Goal: Transaction & Acquisition: Book appointment/travel/reservation

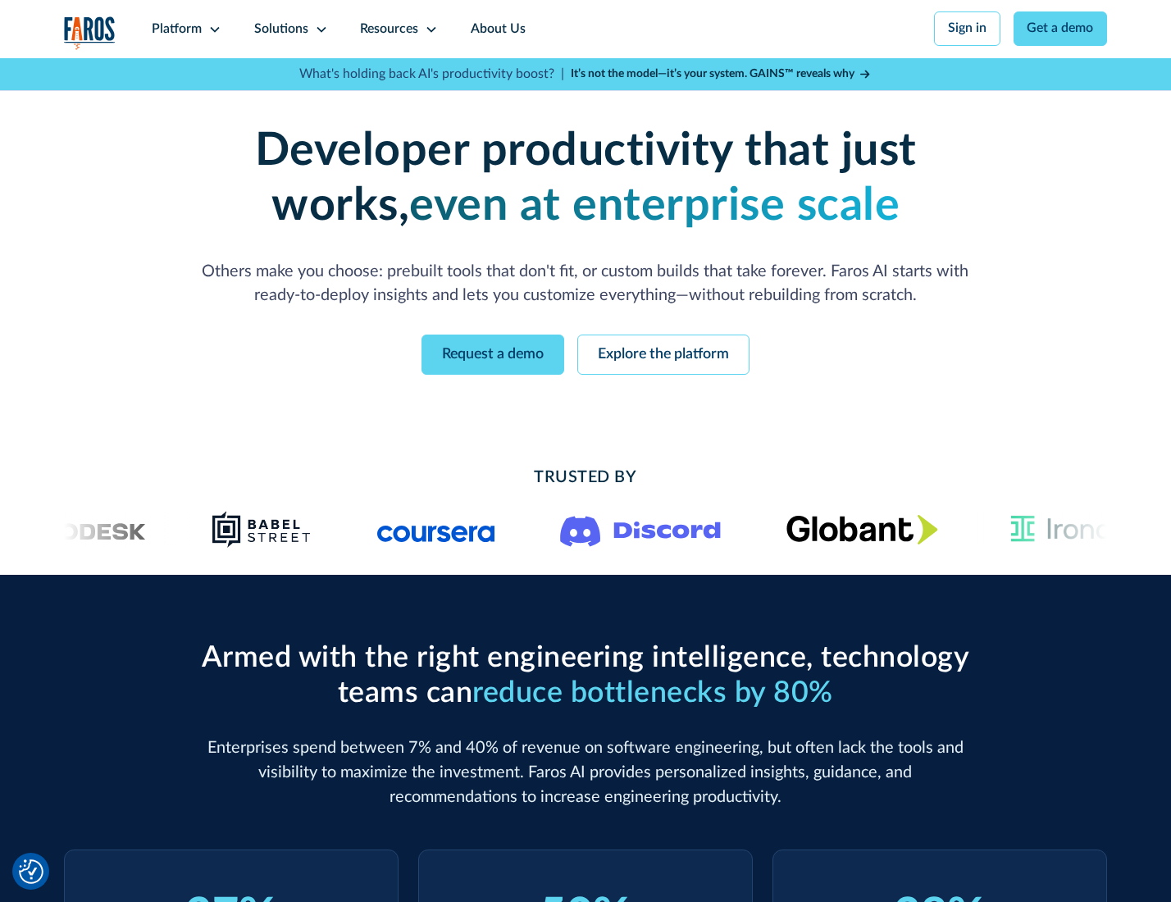
click at [212, 29] on icon at bounding box center [214, 29] width 13 height 13
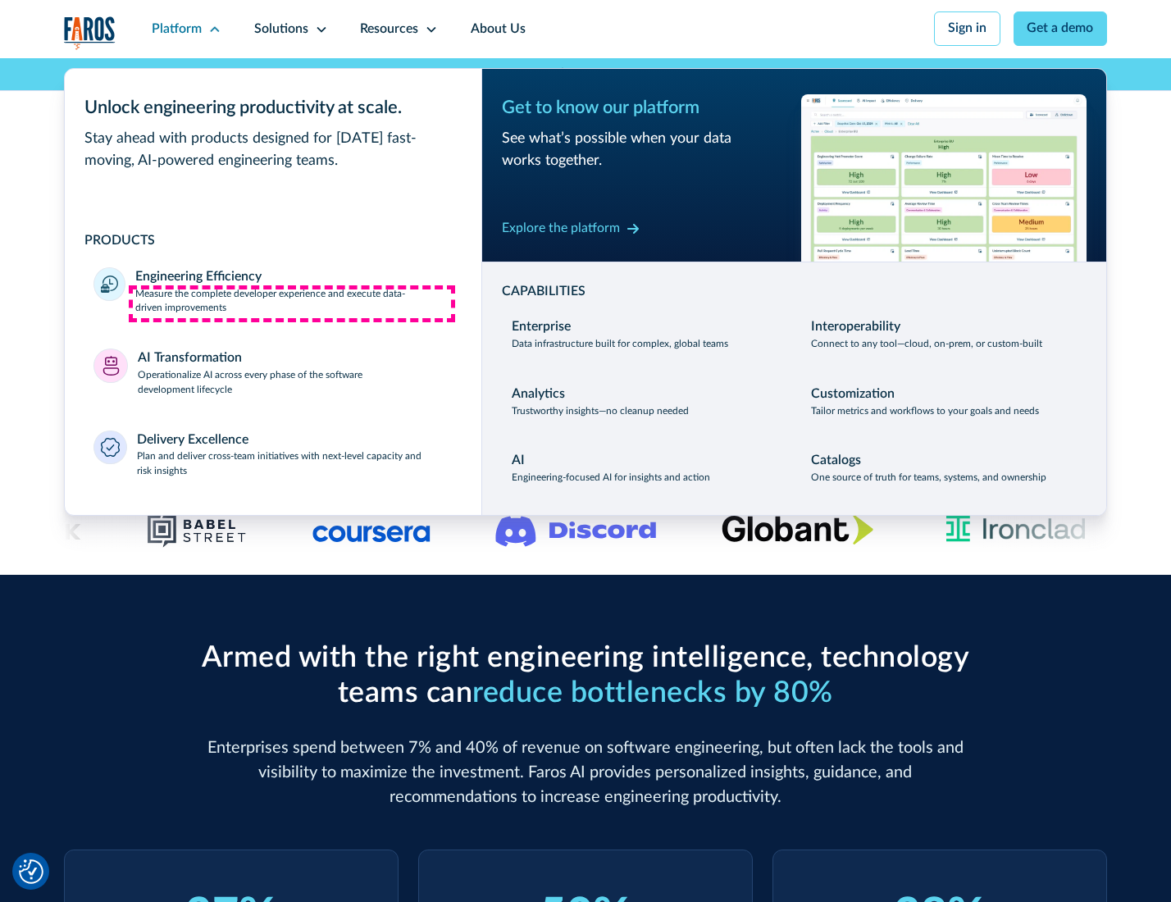
click at [292, 303] on p "Measure the complete developer experience and execute data-driven improvements" at bounding box center [293, 302] width 316 height 30
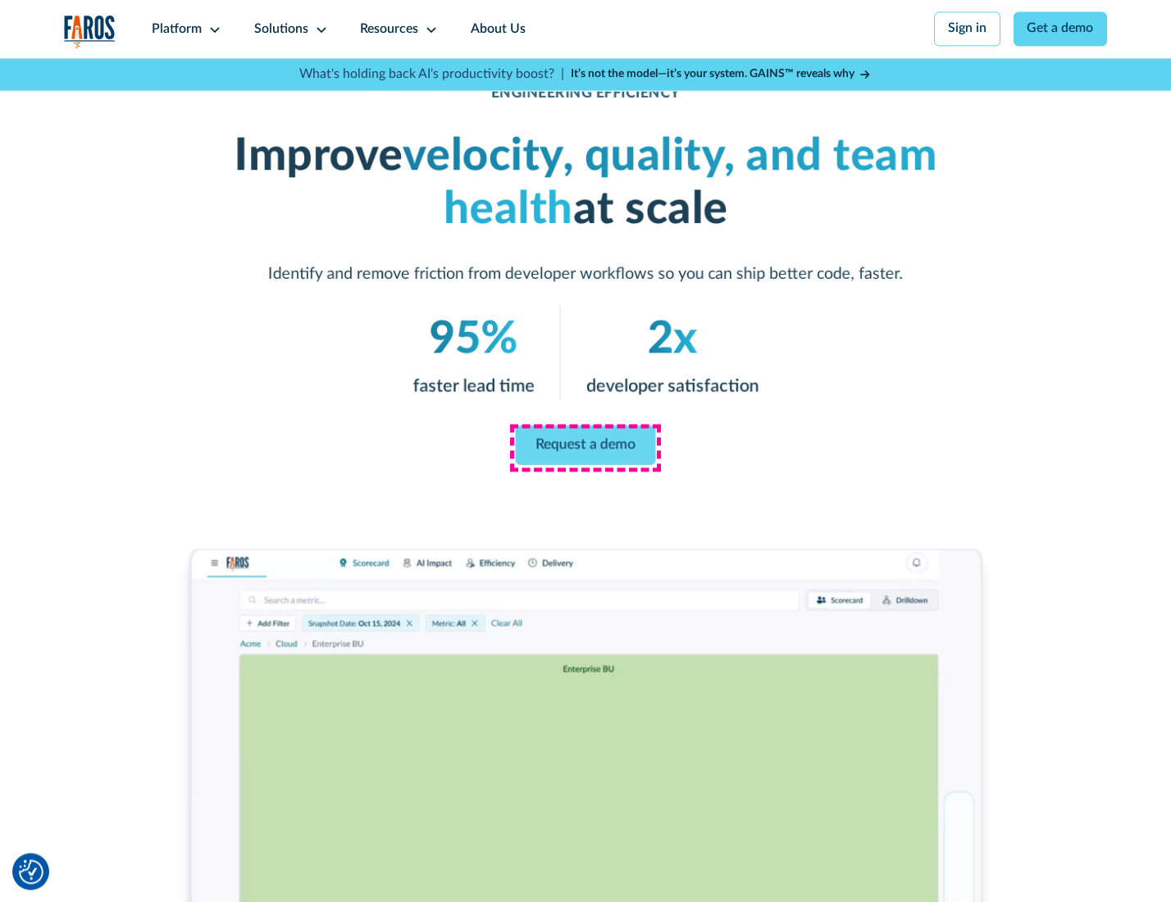
click at [585, 447] on link "Request a demo" at bounding box center [586, 445] width 140 height 39
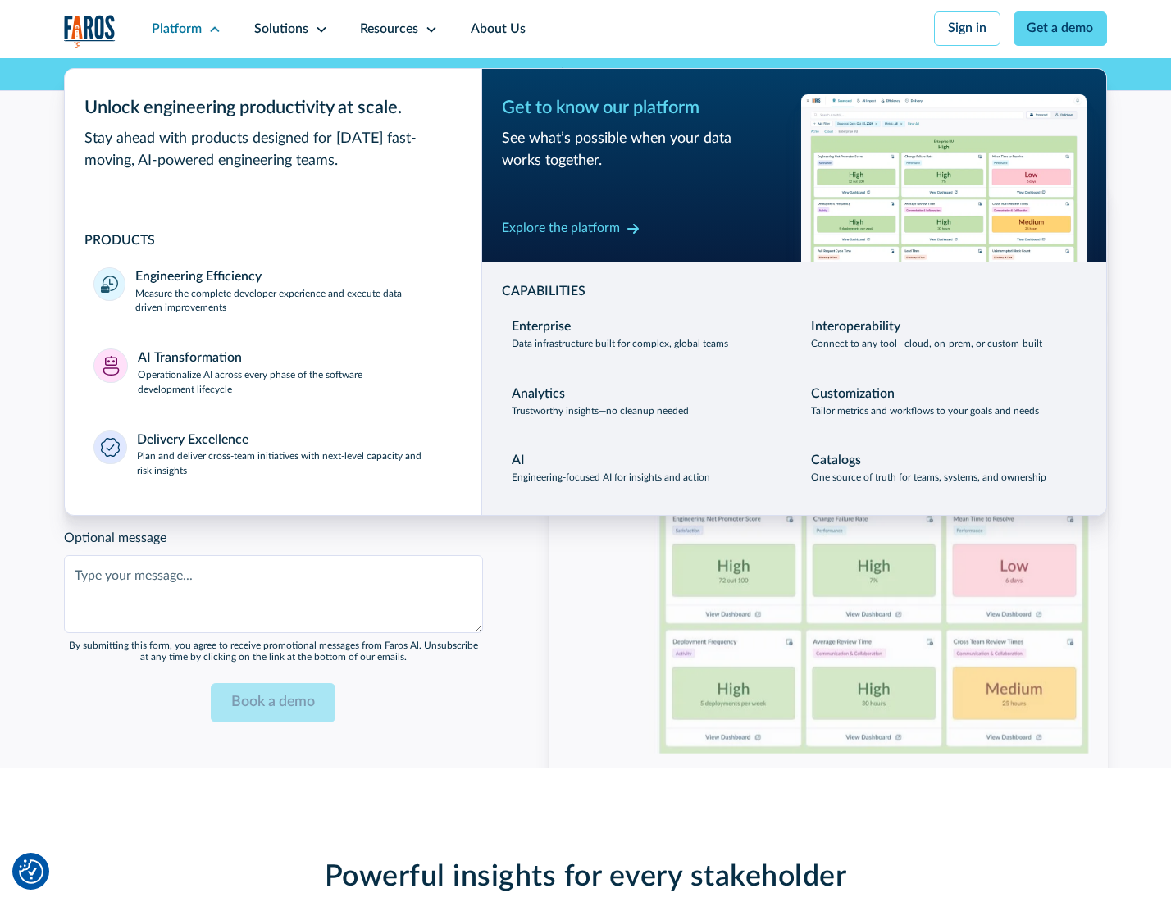
scroll to position [3569, 0]
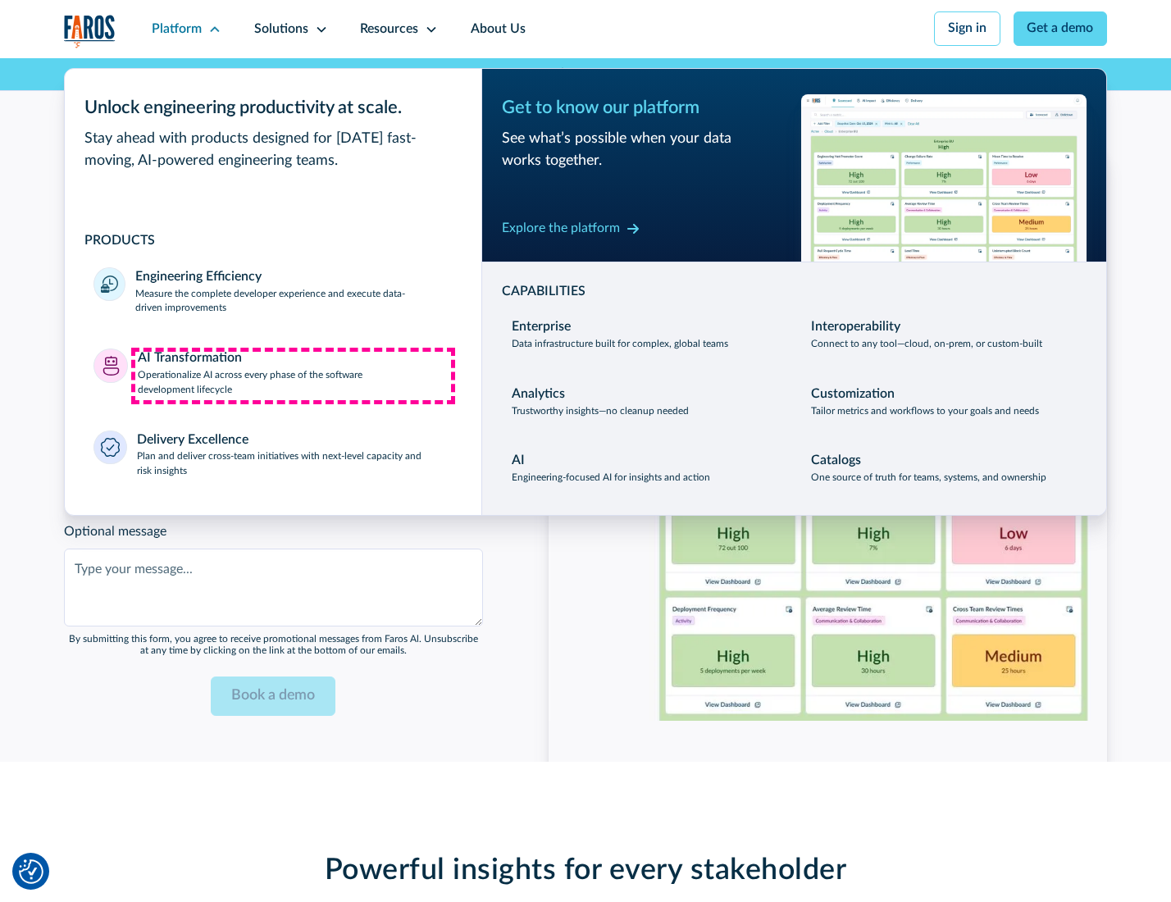
click at [293, 376] on p "Operationalize AI across every phase of the software development lifecycle" at bounding box center [295, 383] width 315 height 30
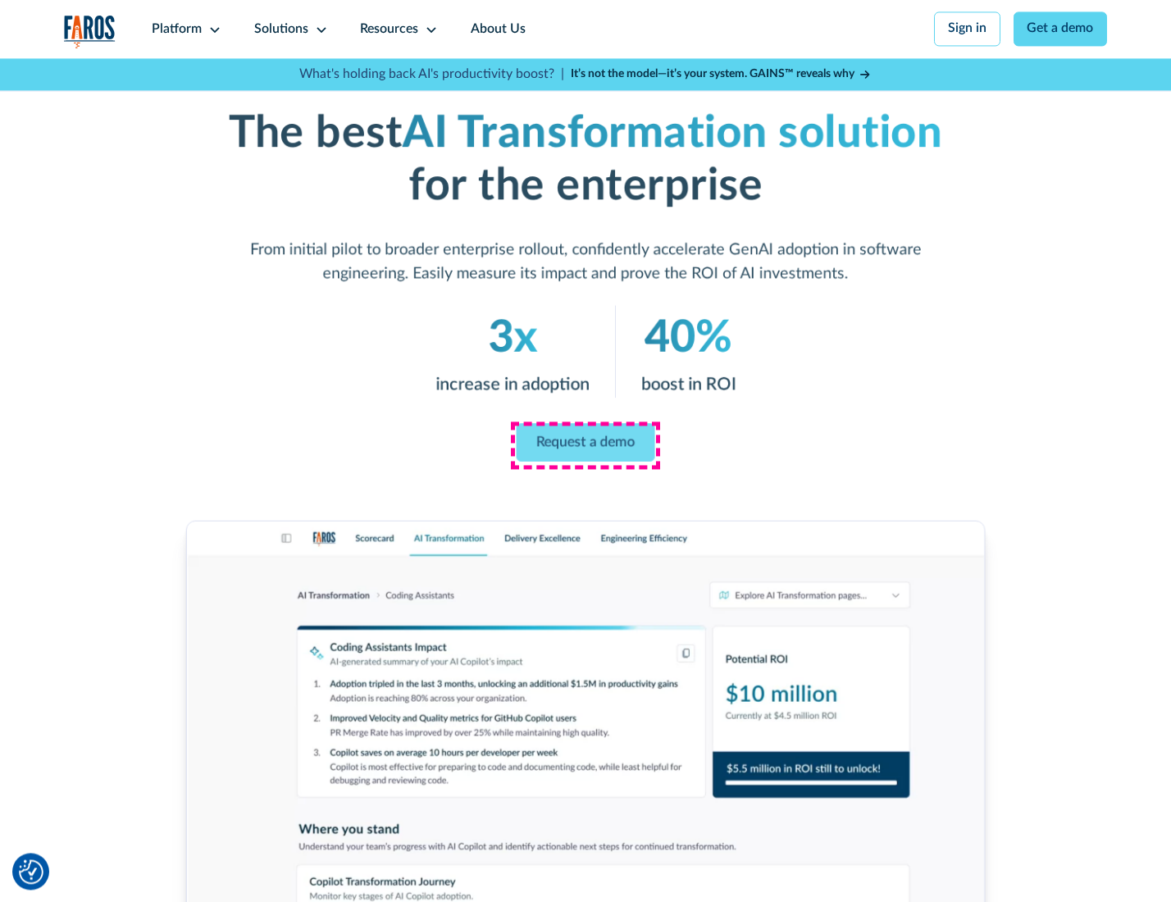
click at [585, 445] on link "Request a demo" at bounding box center [586, 442] width 139 height 39
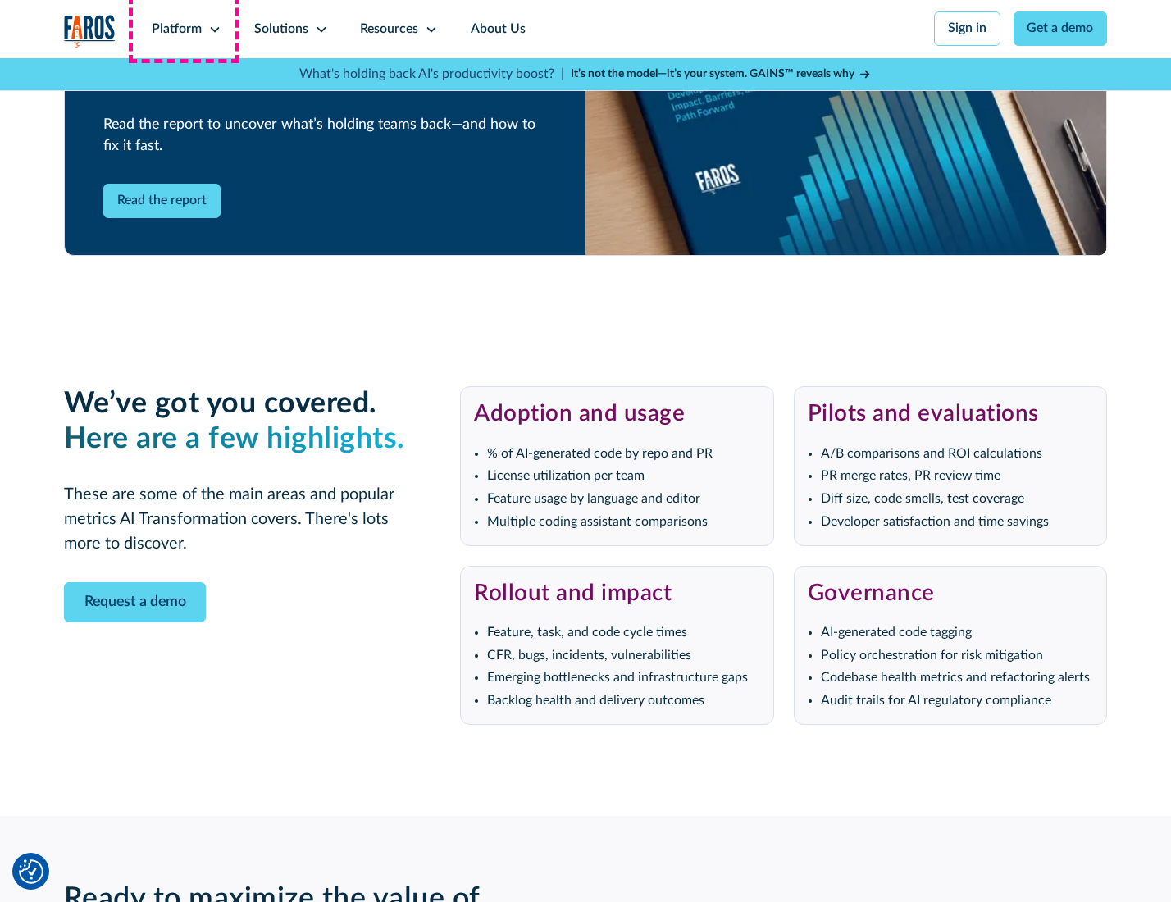
click at [184, 29] on div "Platform" at bounding box center [177, 30] width 50 height 20
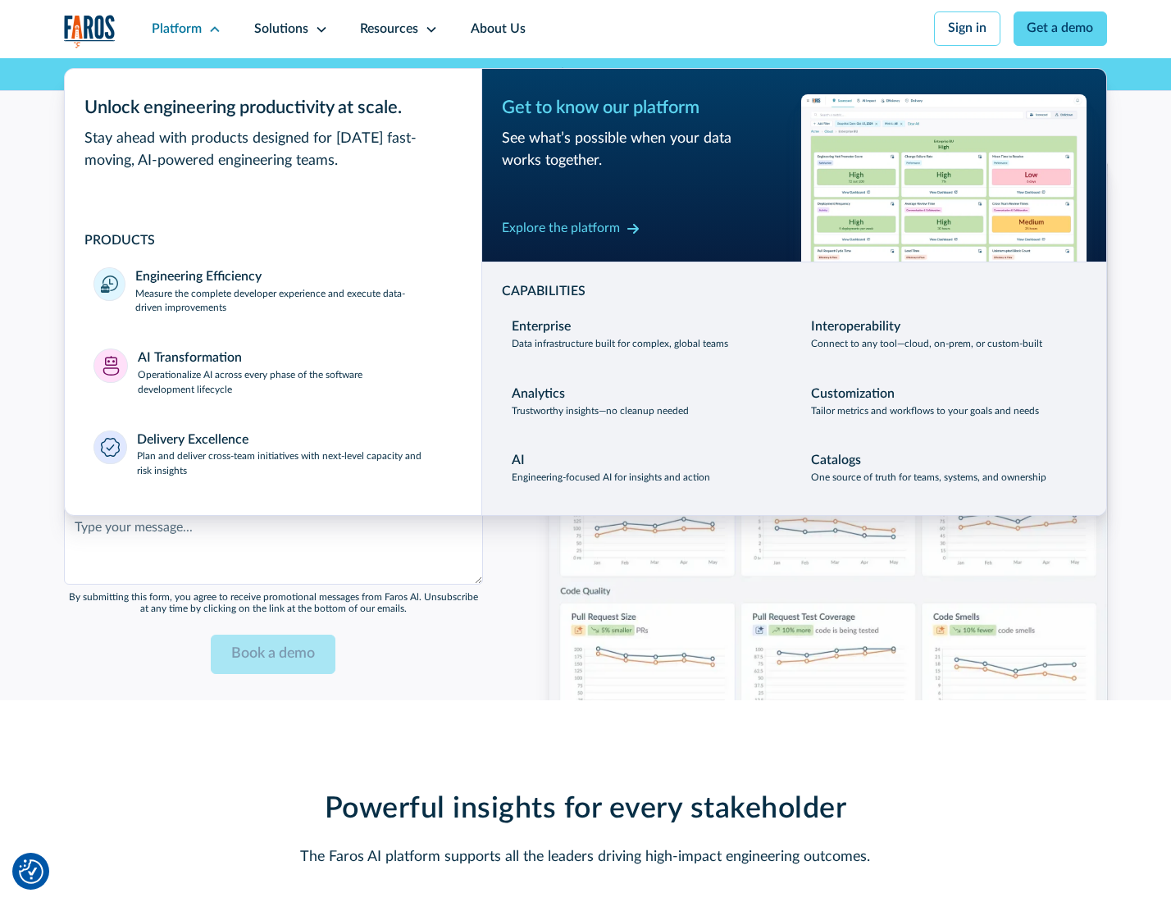
scroll to position [3964, 0]
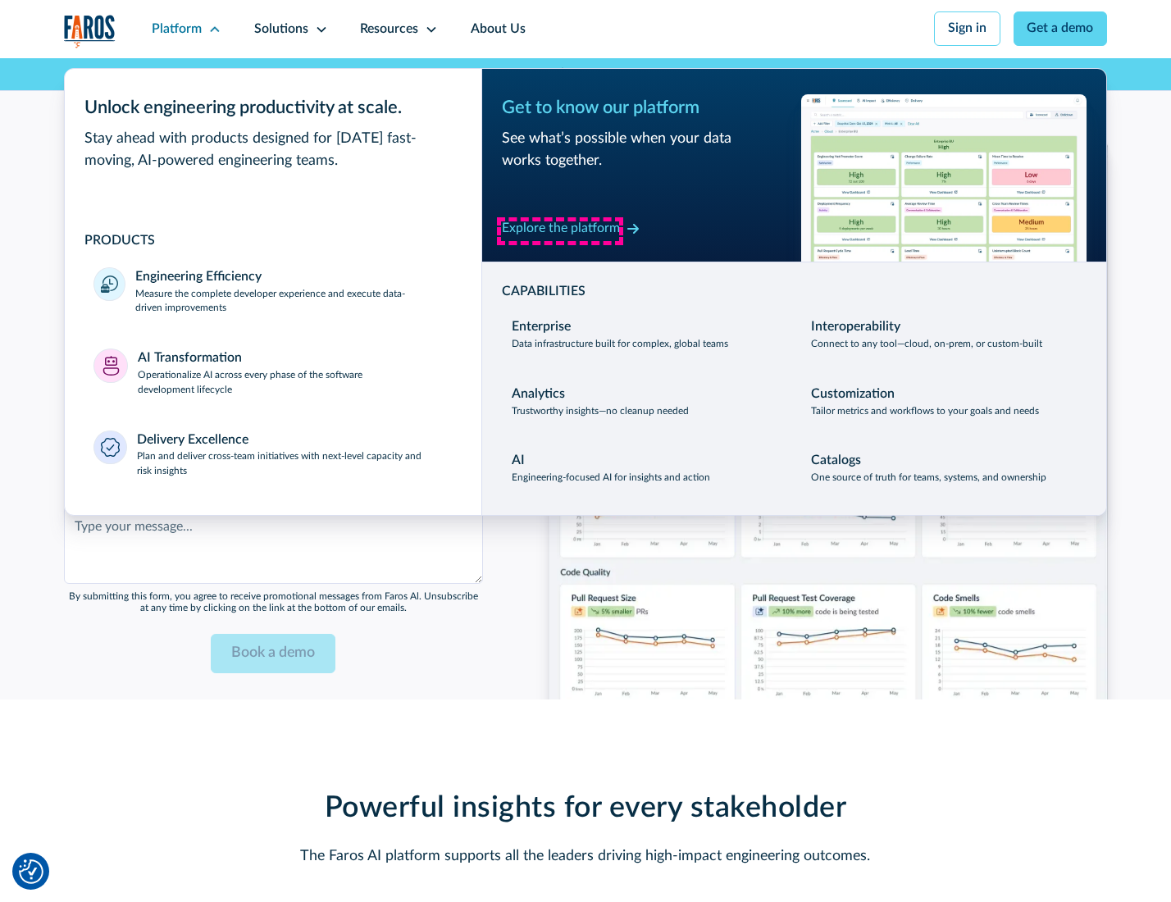
click at [560, 230] on div "Explore the platform" at bounding box center [561, 229] width 118 height 20
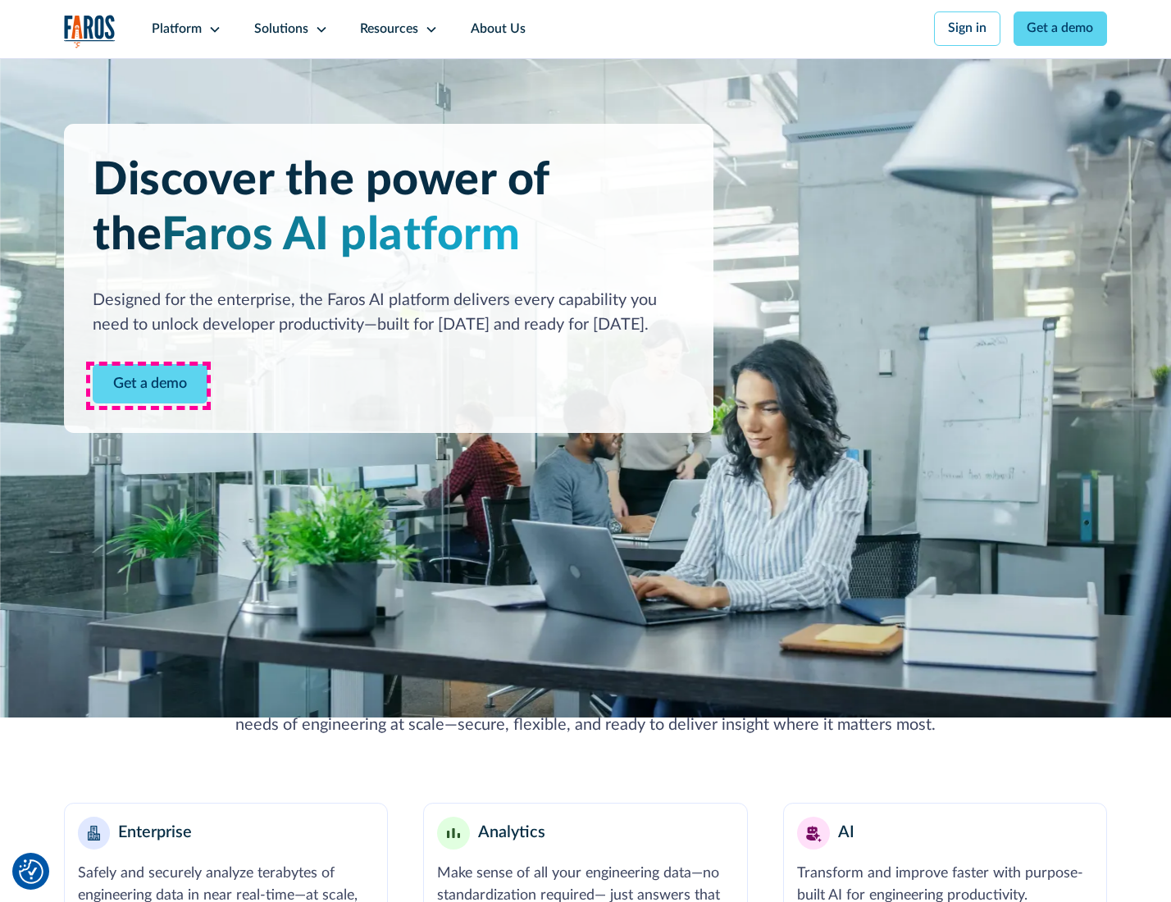
click at [148, 385] on link "Get a demo" at bounding box center [150, 384] width 115 height 40
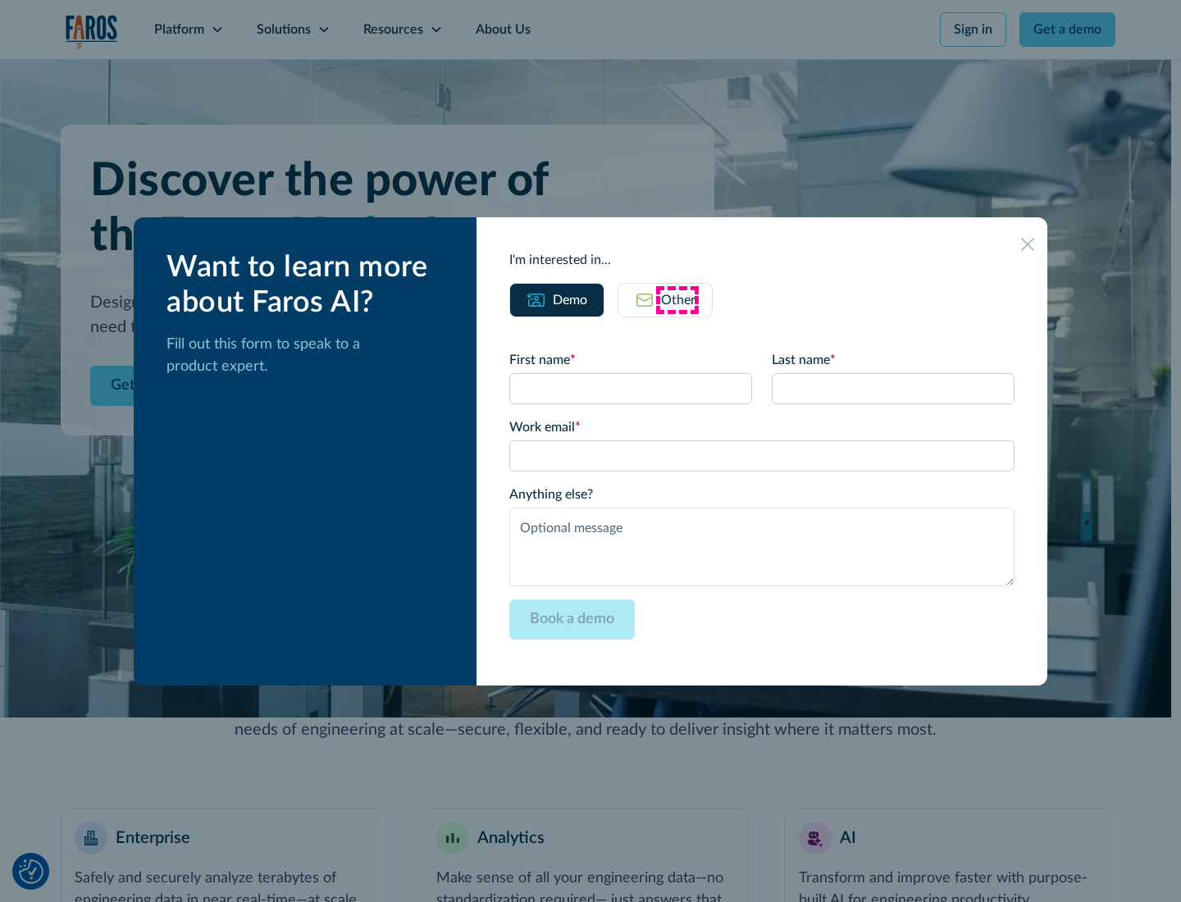
click at [677, 299] on div "Other" at bounding box center [678, 300] width 34 height 20
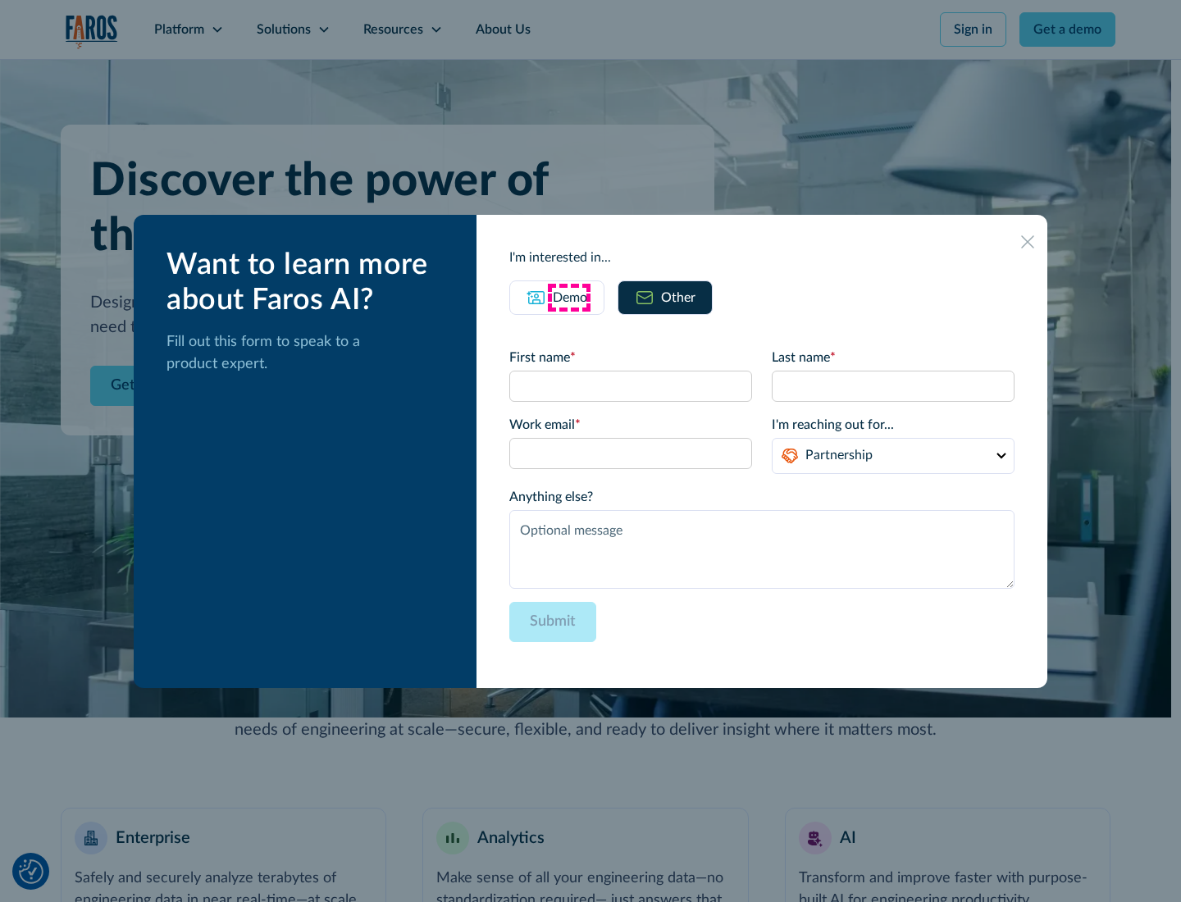
click at [568, 297] on div "Demo" at bounding box center [570, 298] width 34 height 20
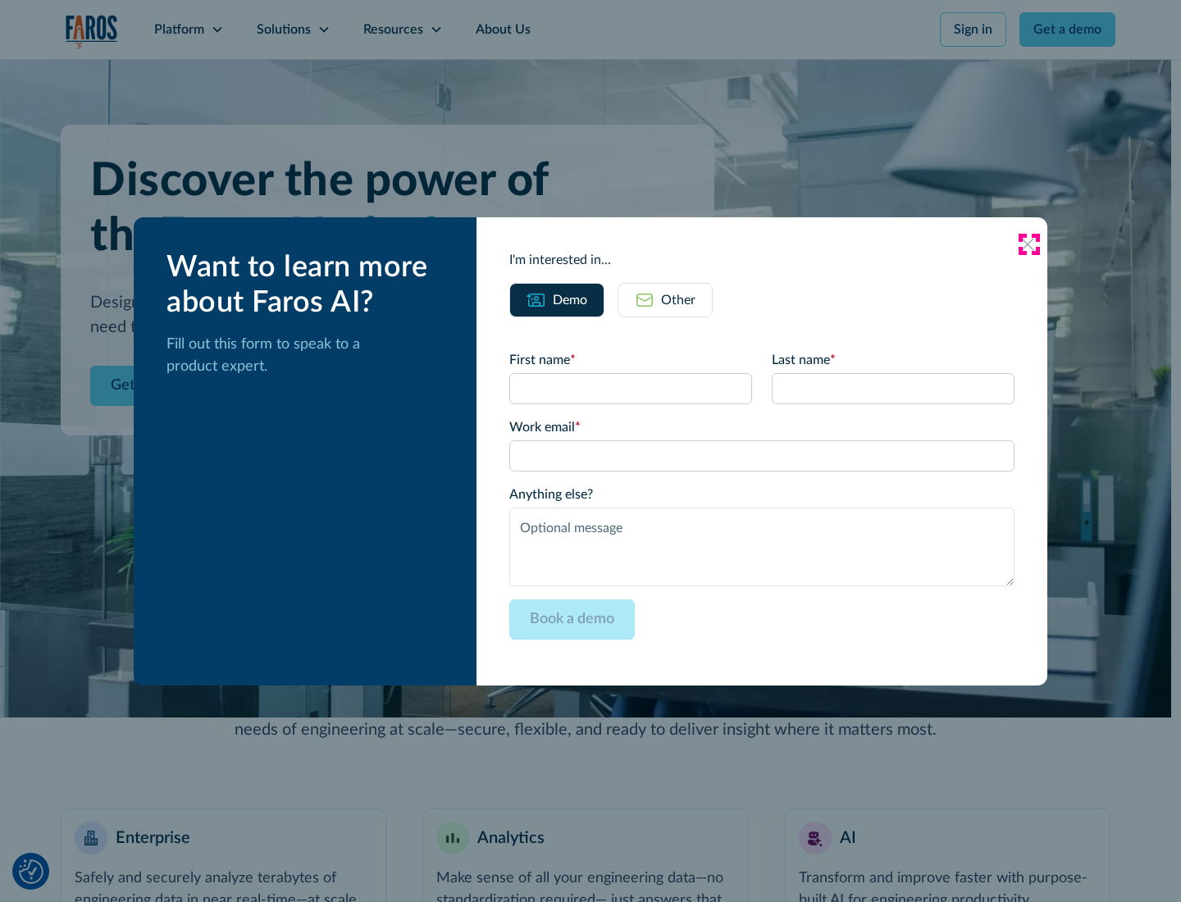
click at [1028, 244] on icon at bounding box center [1027, 244] width 13 height 13
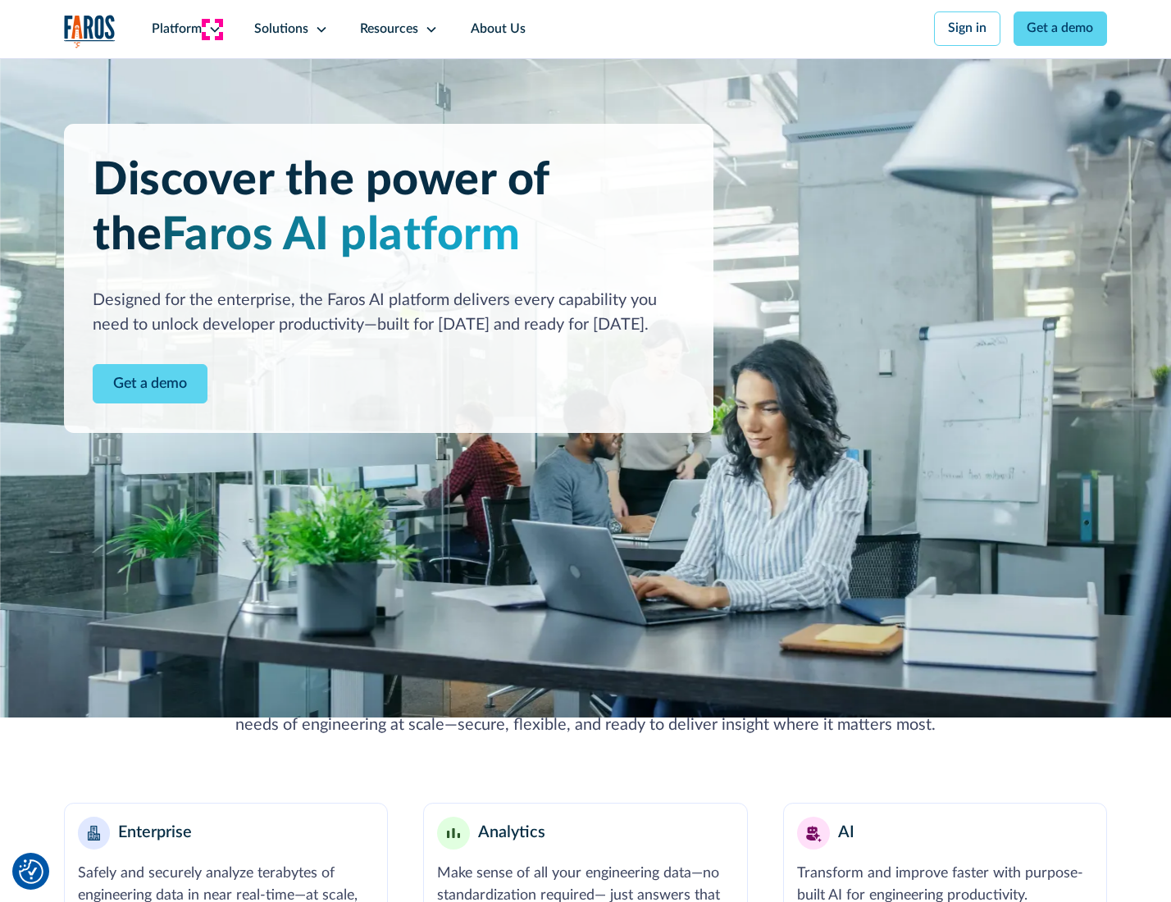
click at [212, 29] on icon at bounding box center [214, 29] width 13 height 13
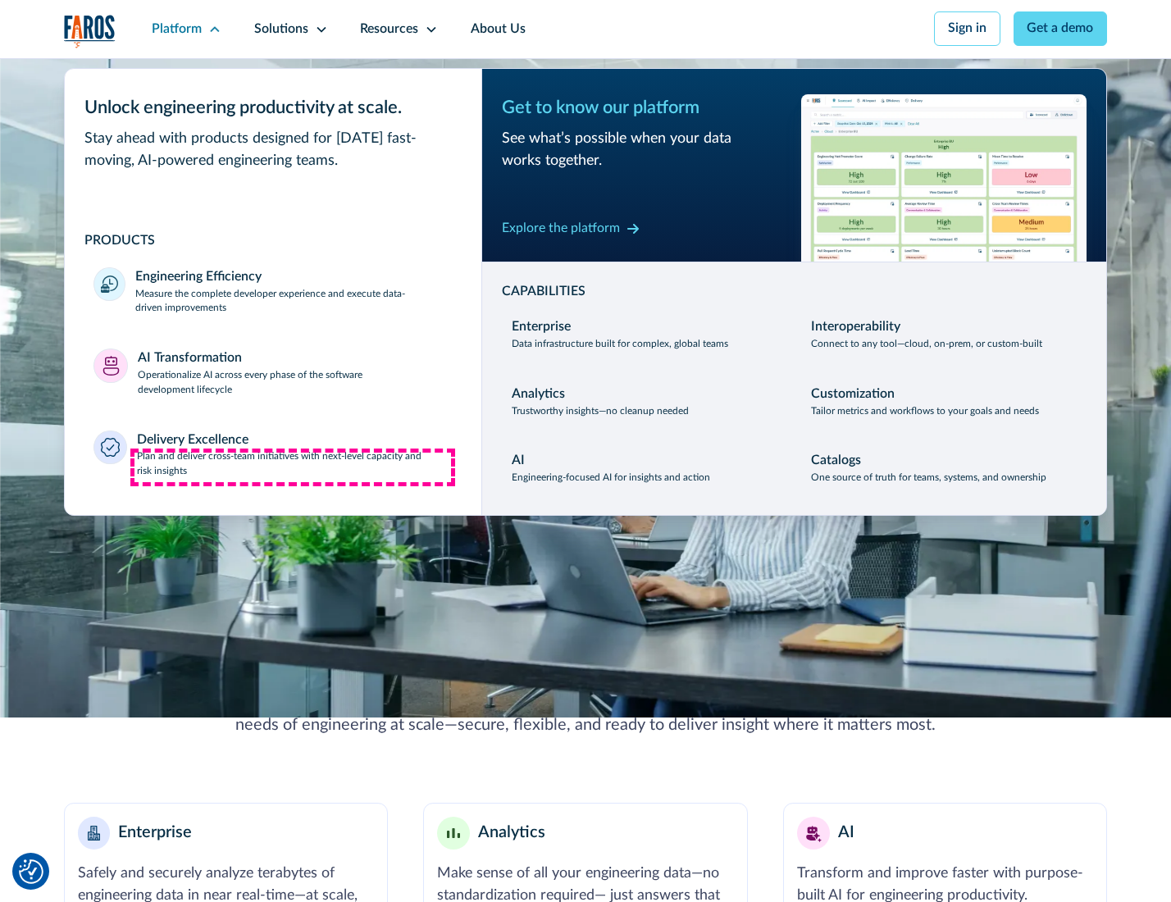
click at [293, 467] on p "Plan and deliver cross-team initiatives with next-level capacity and risk insig…" at bounding box center [295, 464] width 316 height 30
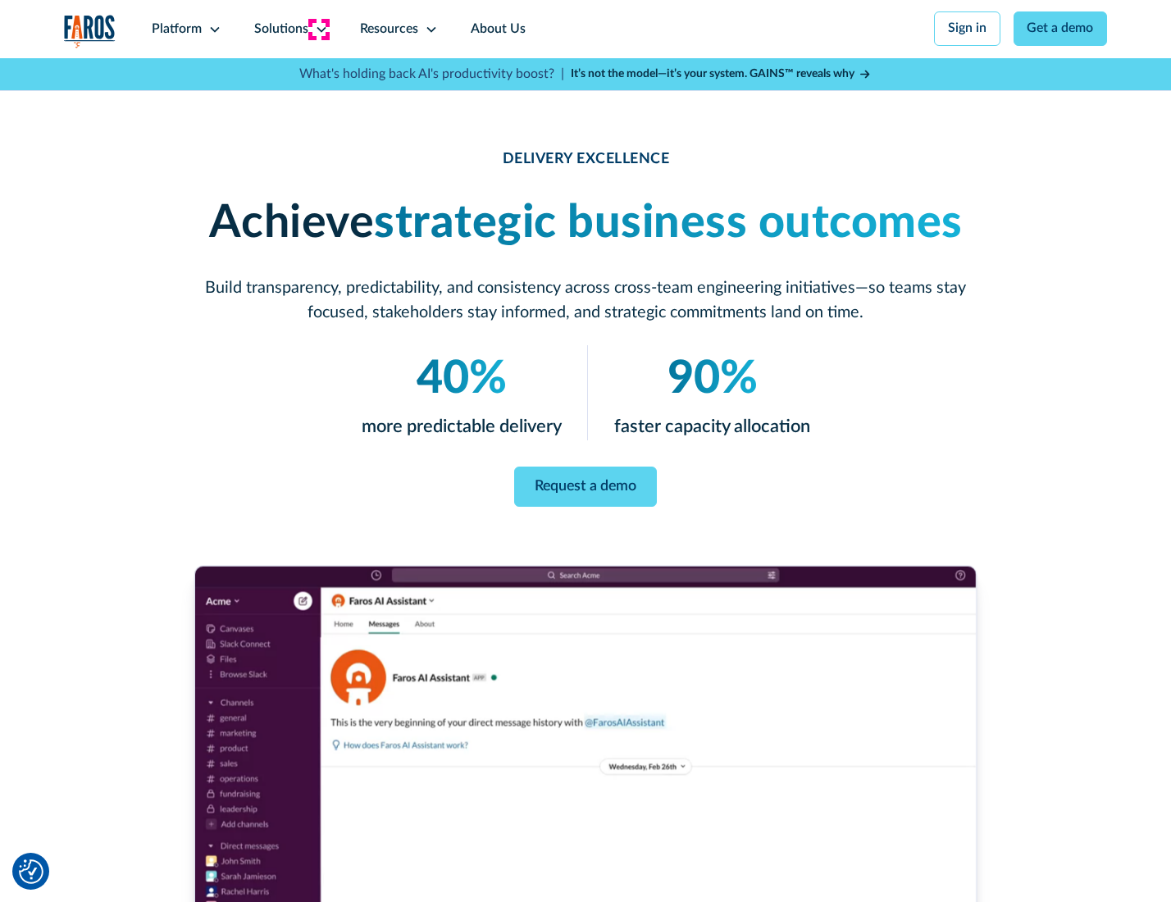
click at [318, 29] on icon at bounding box center [321, 29] width 13 height 13
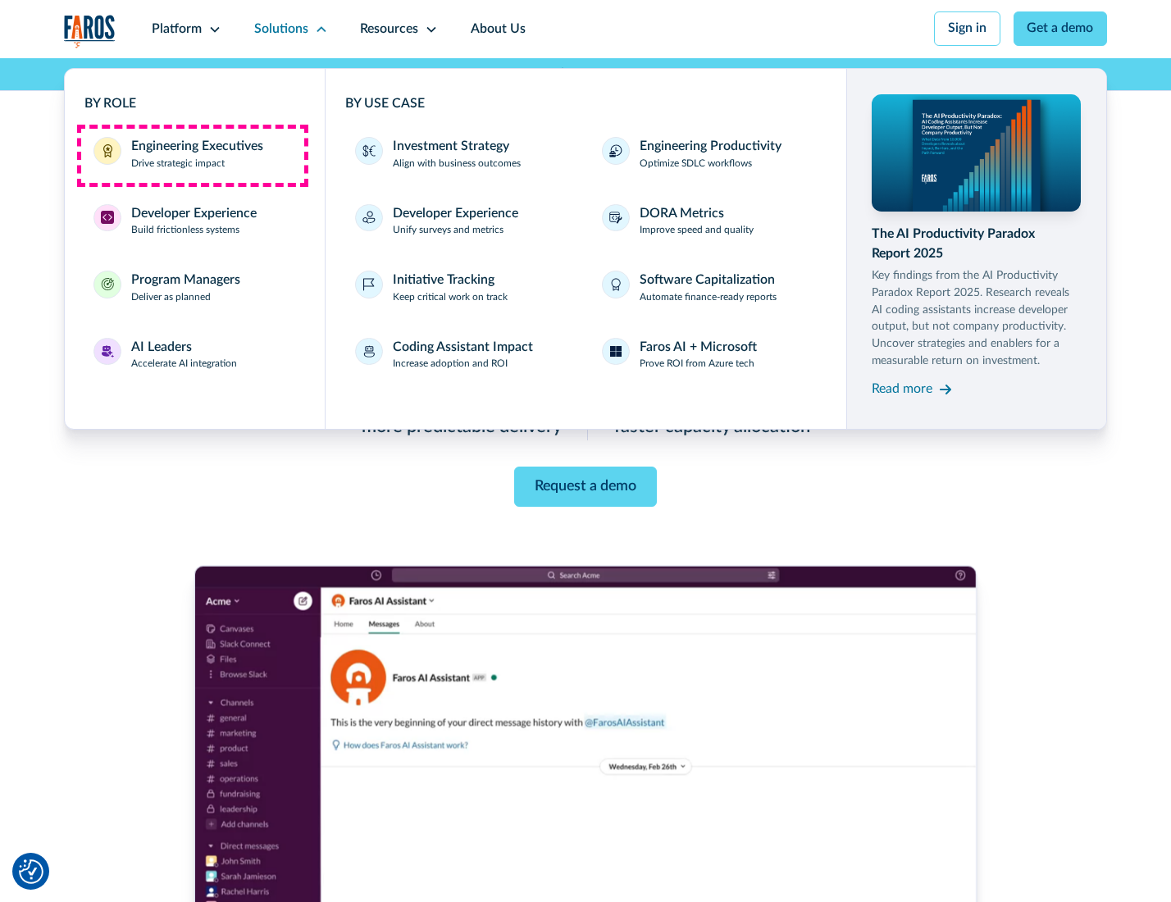
click at [192, 155] on div "Engineering Executives" at bounding box center [197, 147] width 132 height 20
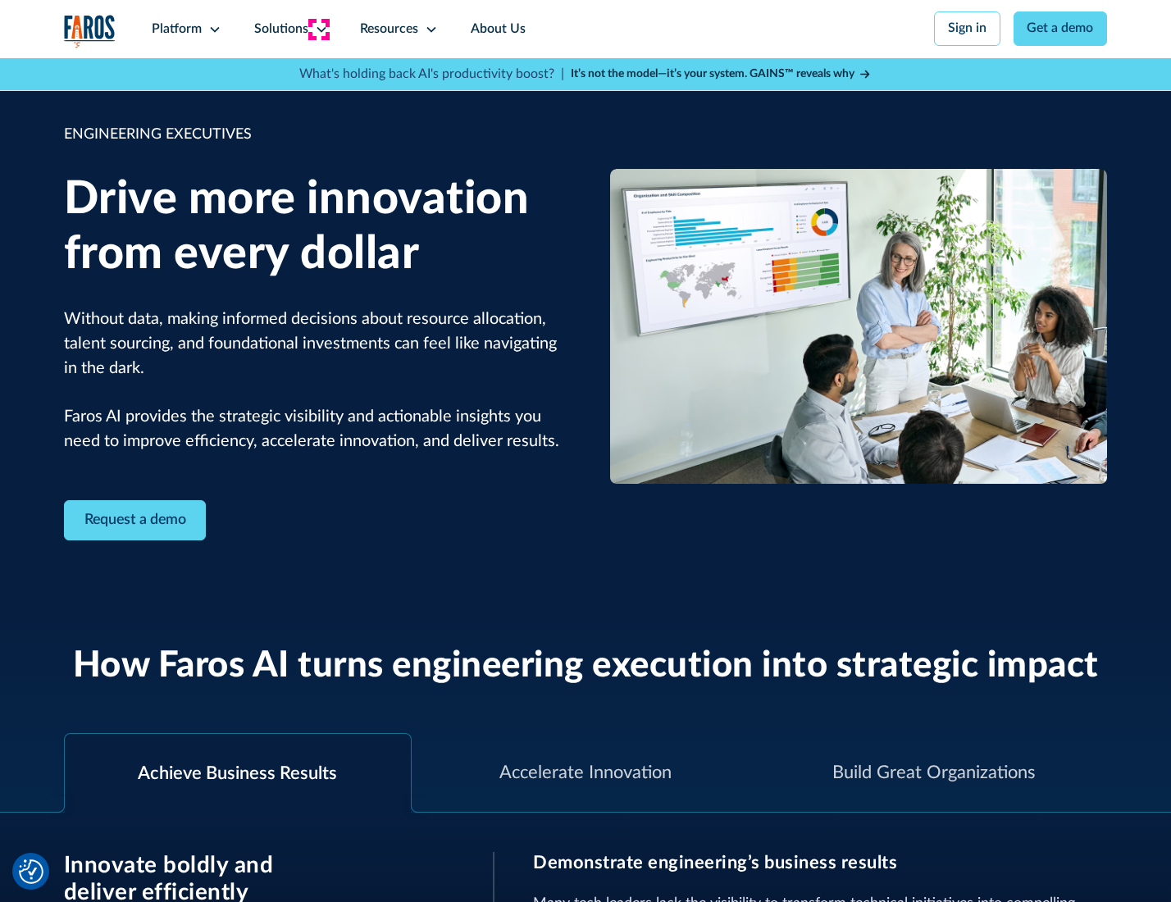
click at [318, 29] on icon at bounding box center [321, 29] width 13 height 13
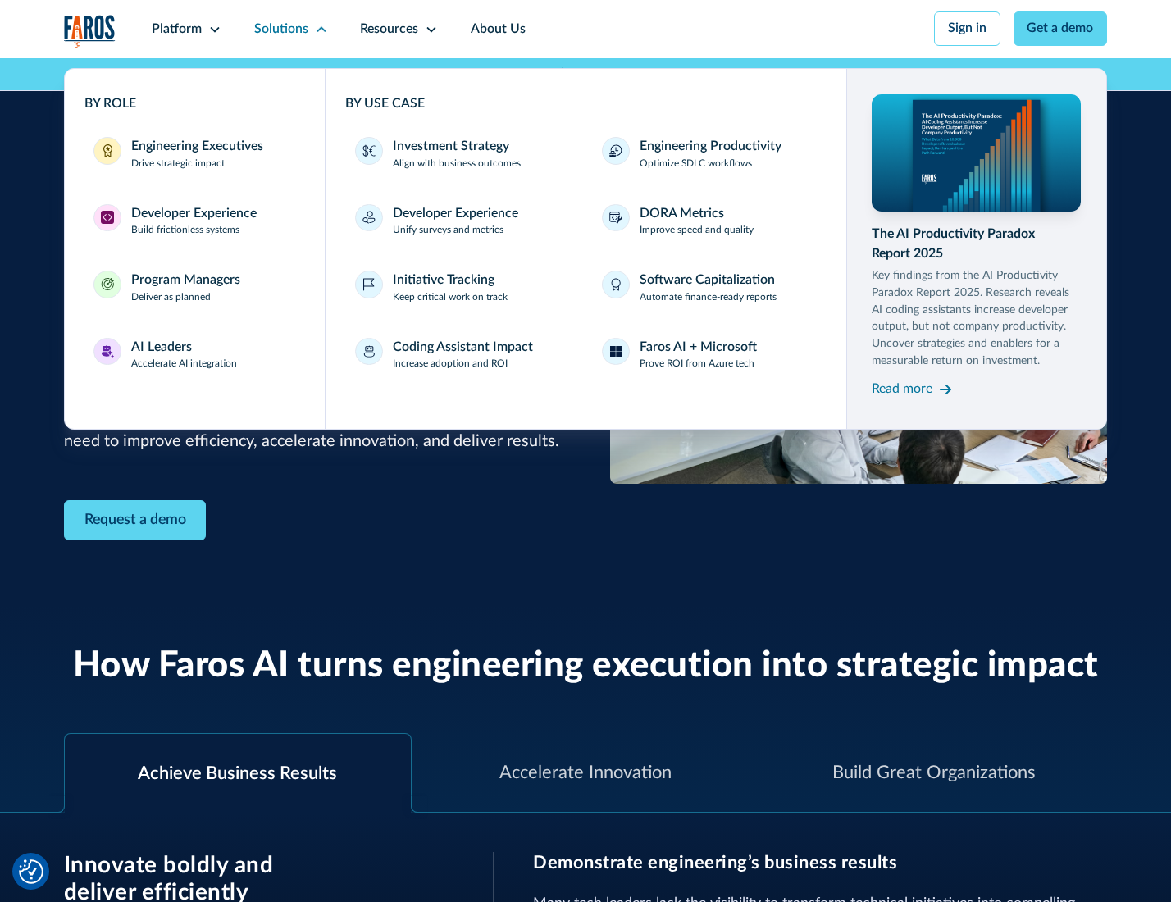
click at [192, 215] on div "Developer Experience" at bounding box center [193, 214] width 125 height 20
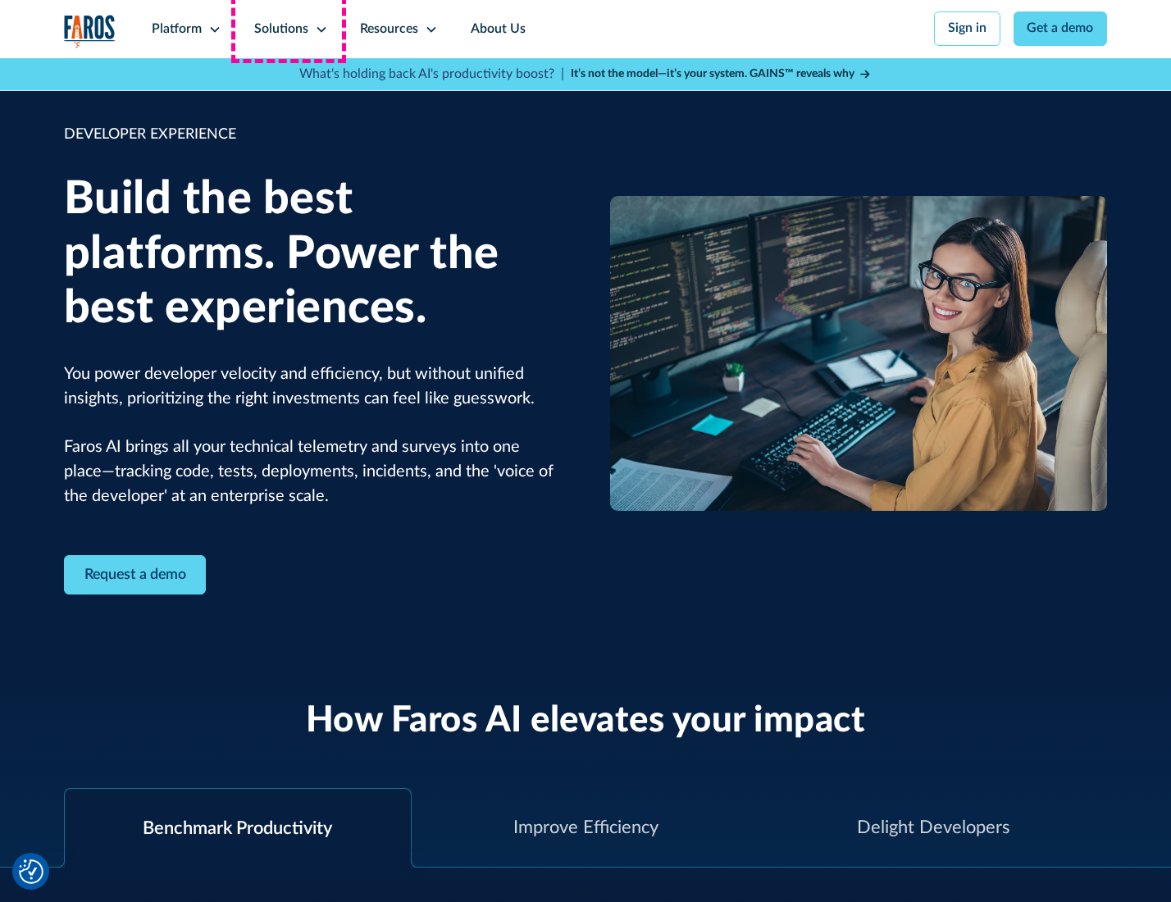
click at [289, 29] on div "Solutions" at bounding box center [281, 30] width 54 height 20
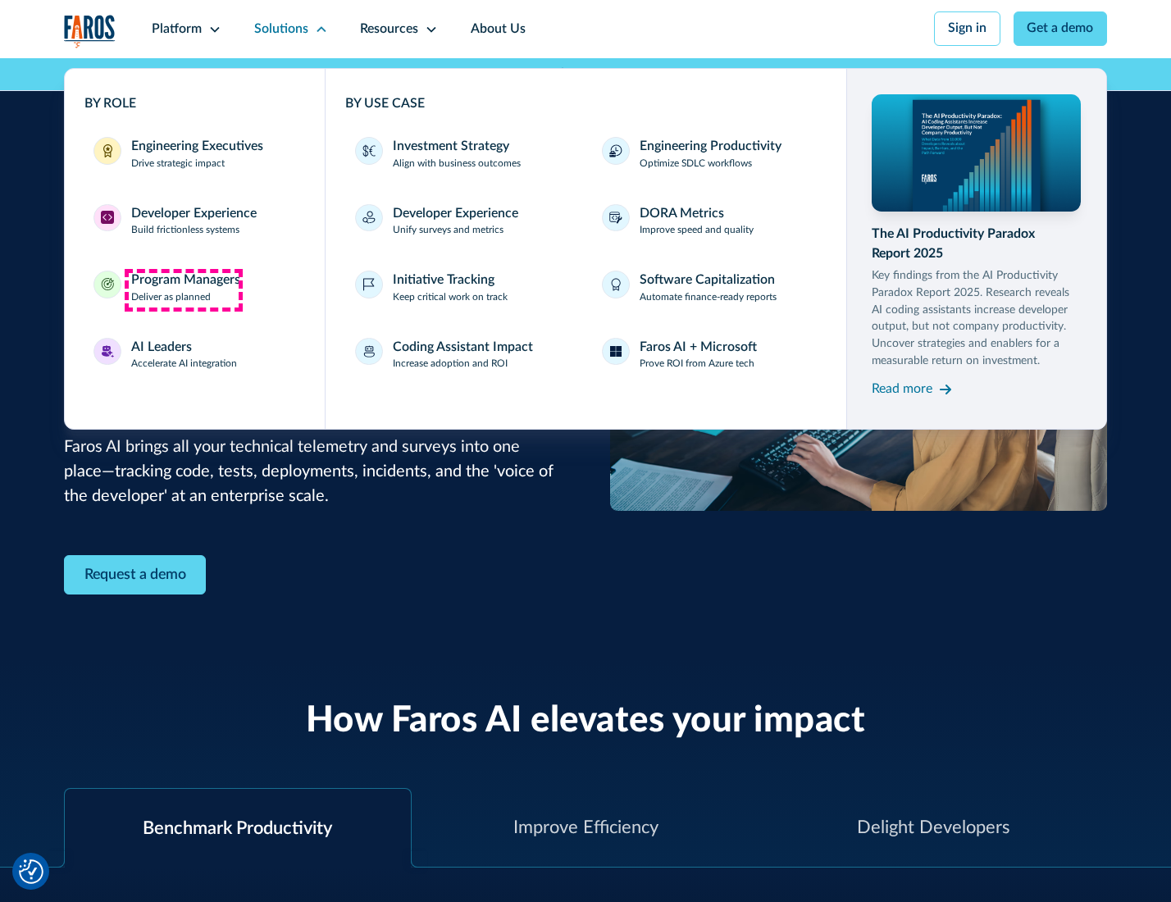
click at [183, 289] on div "Program Managers" at bounding box center [185, 281] width 109 height 20
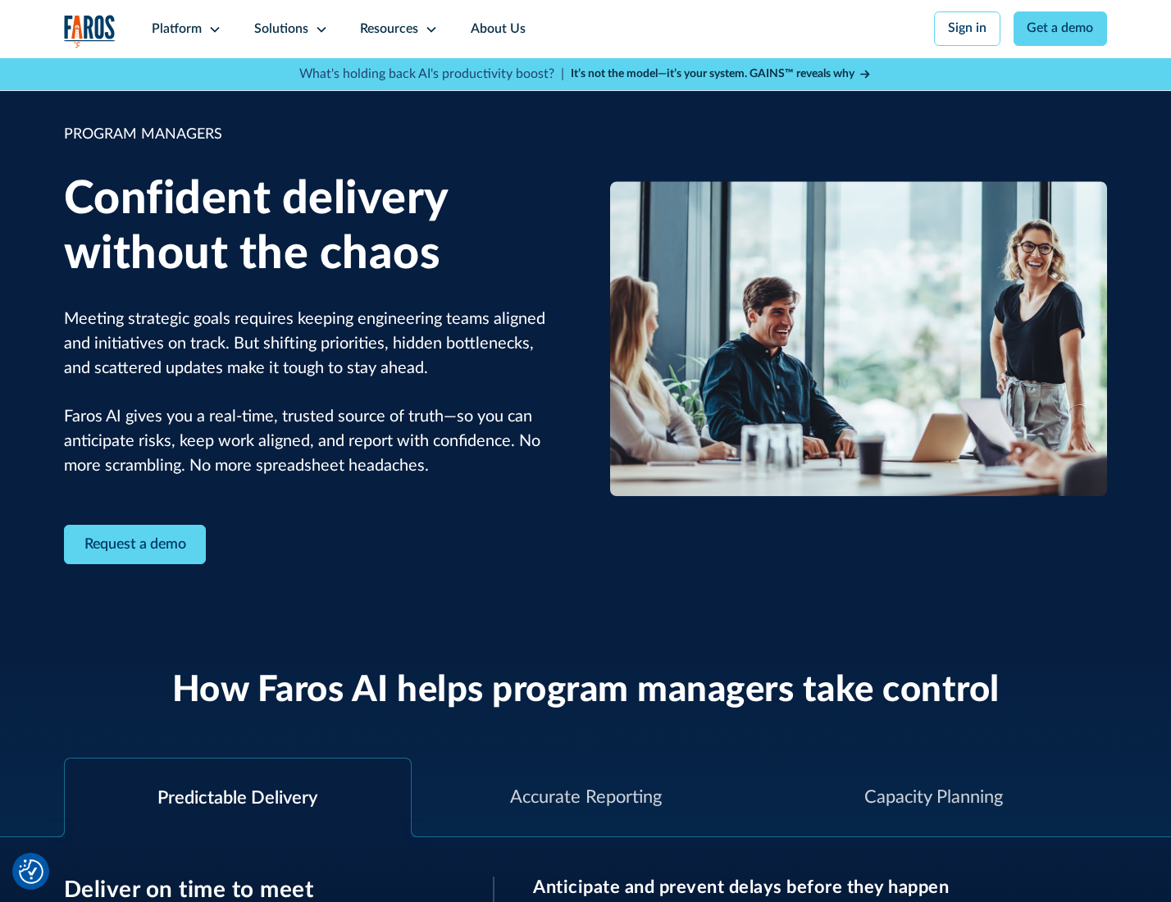
click at [318, 30] on icon at bounding box center [321, 29] width 13 height 13
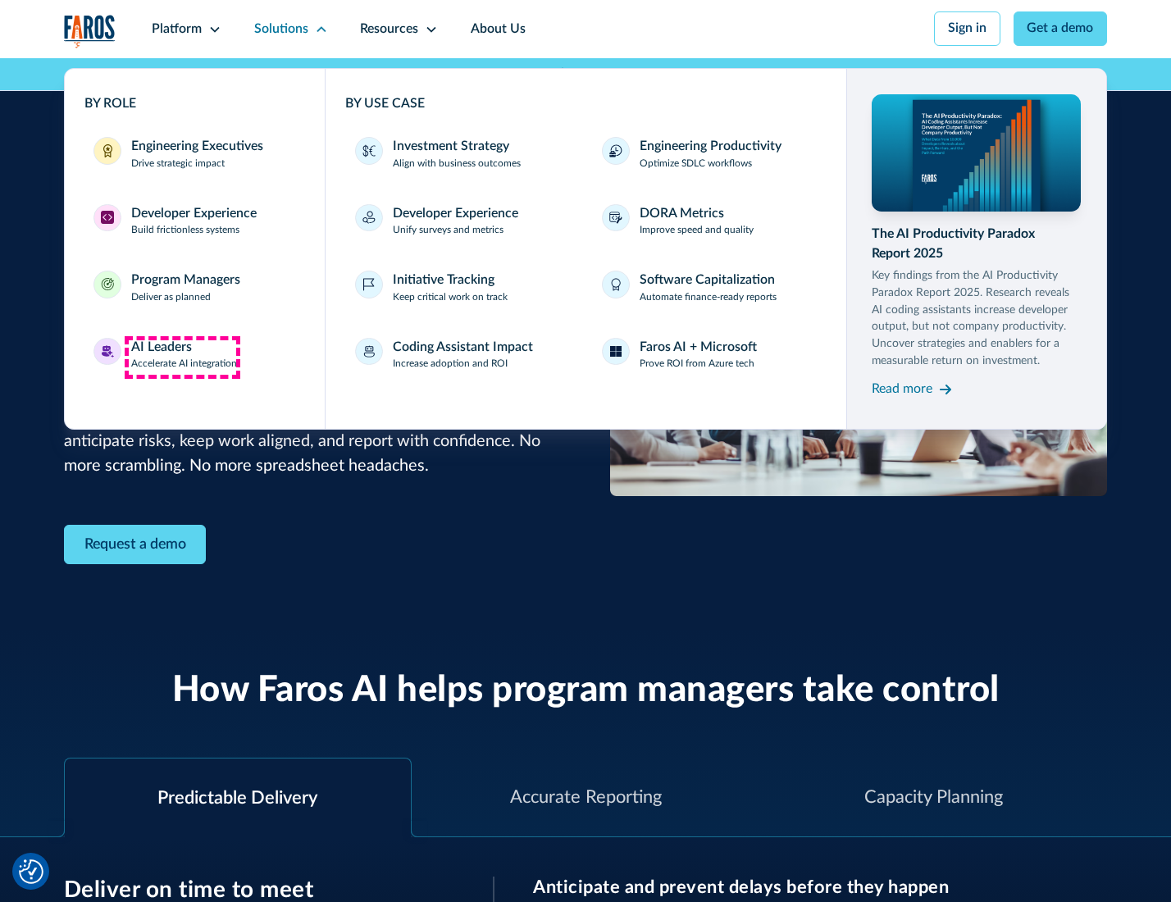
click at [182, 357] on div "AI Leaders" at bounding box center [161, 348] width 61 height 20
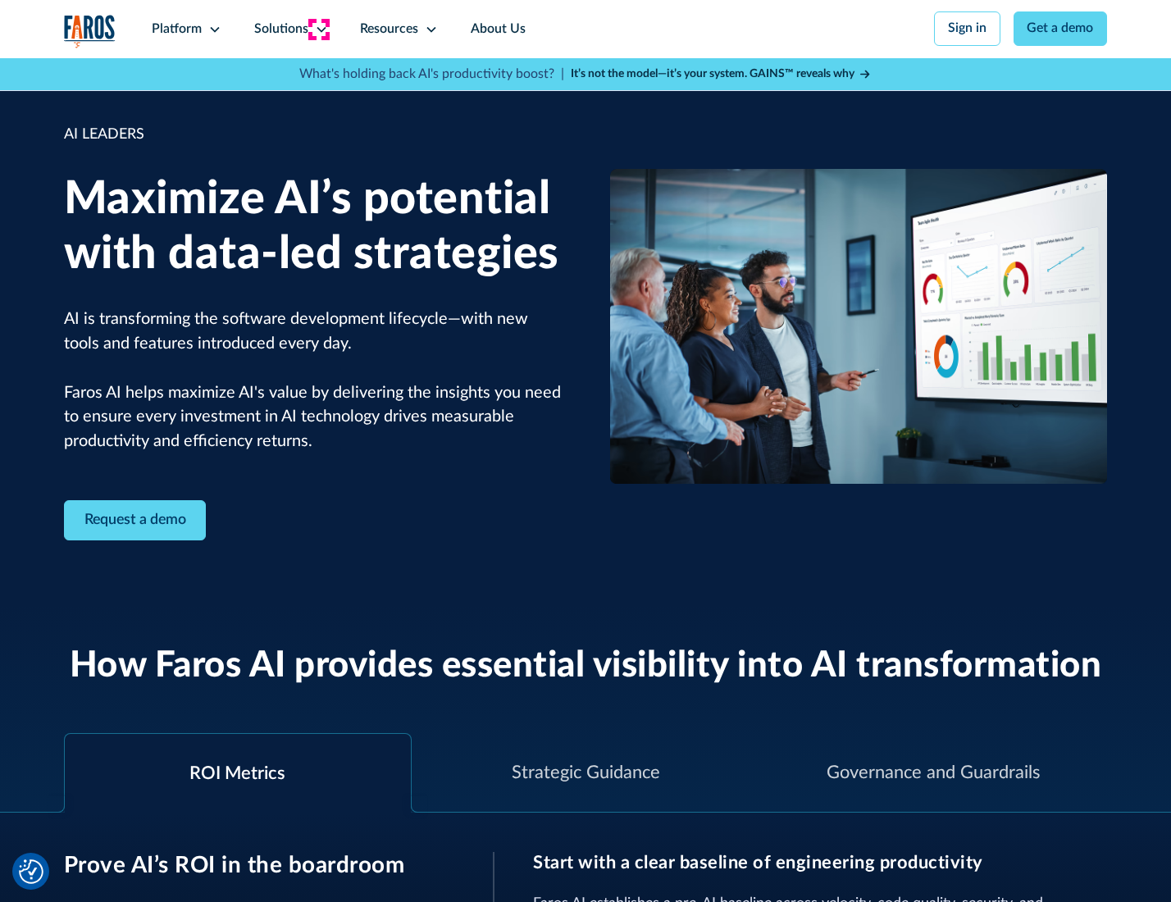
click at [318, 29] on icon at bounding box center [321, 29] width 13 height 13
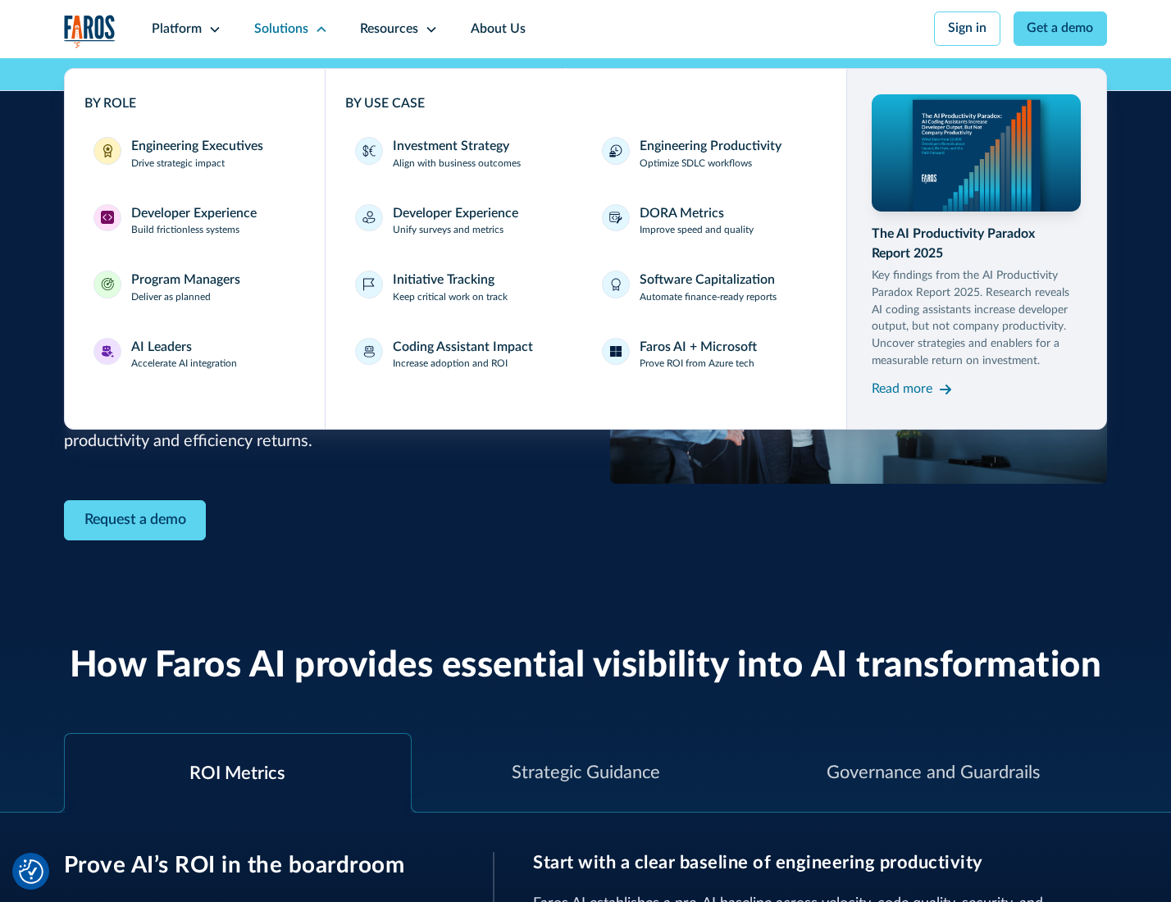
click at [449, 148] on div "Investment Strategy" at bounding box center [451, 147] width 116 height 20
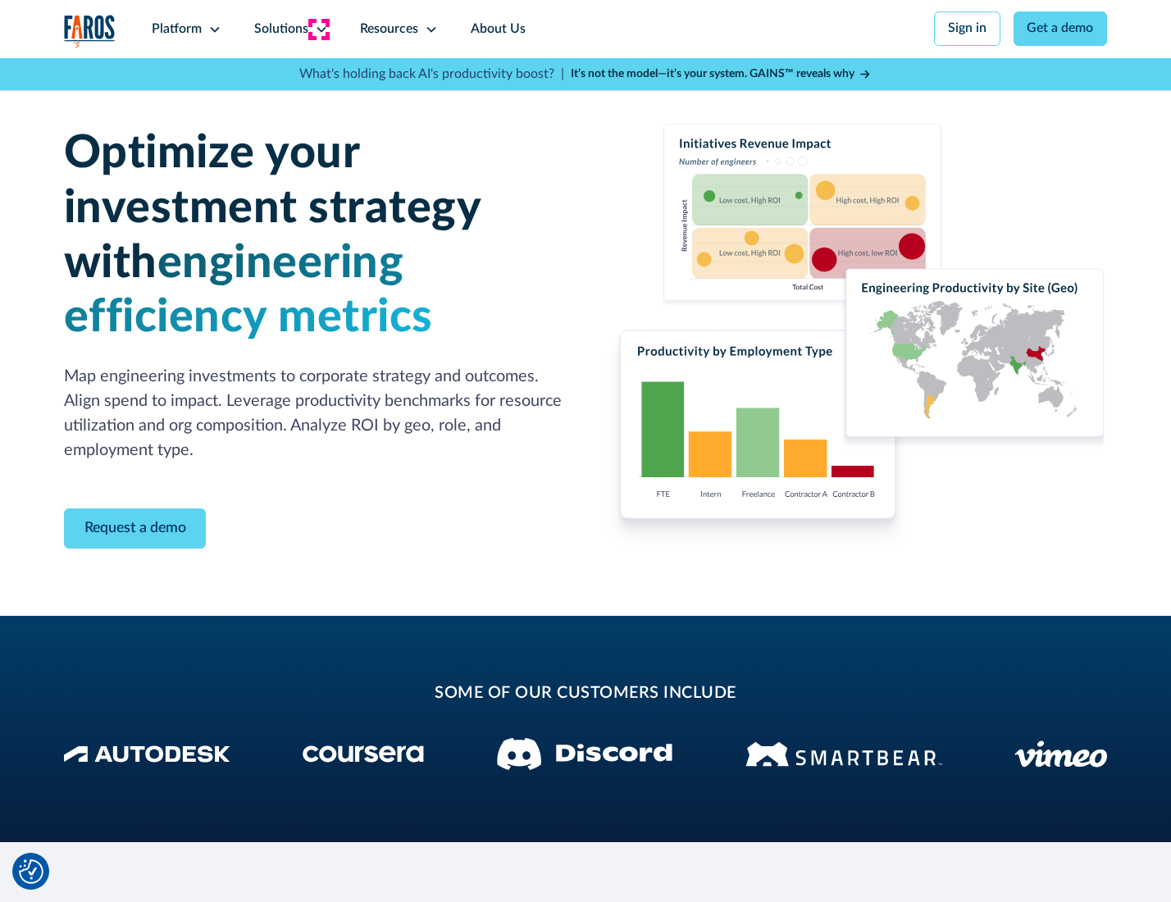
click at [318, 29] on icon at bounding box center [321, 29] width 13 height 13
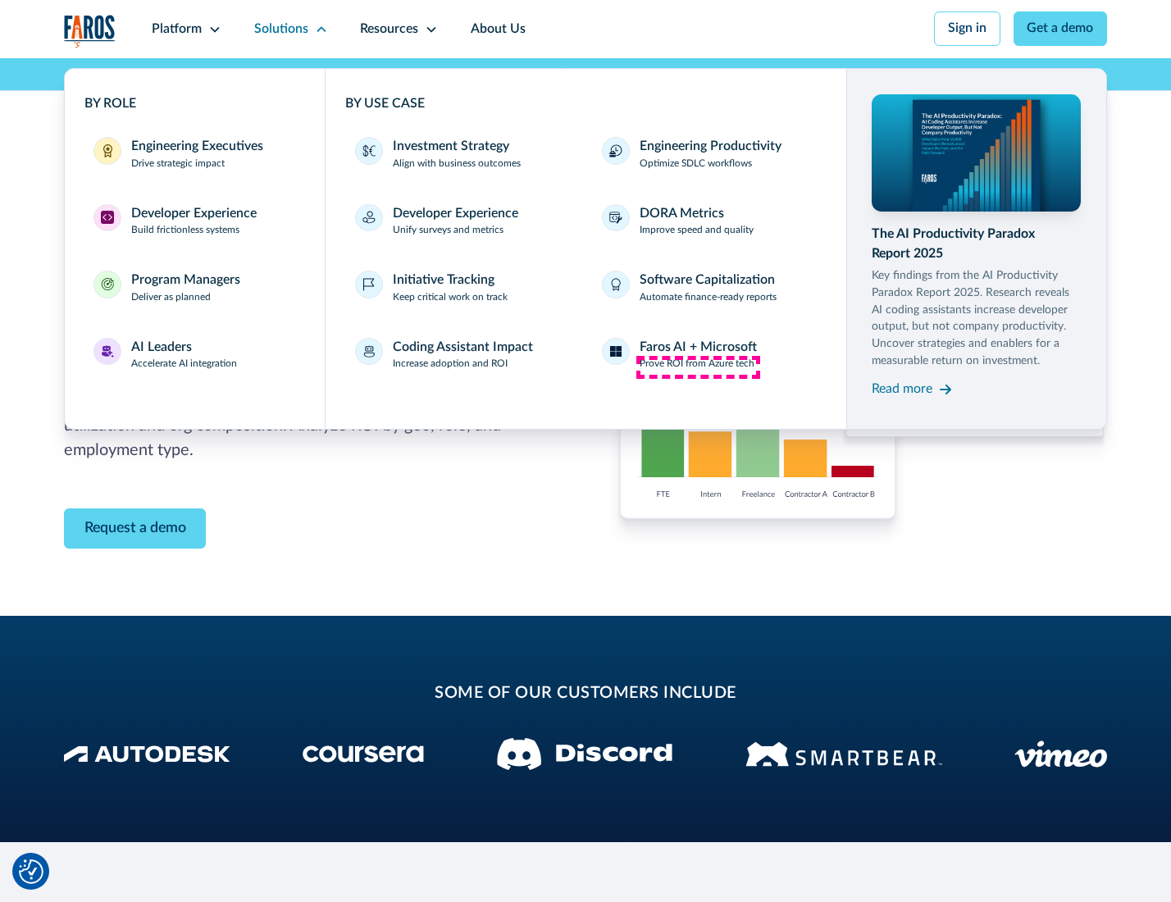
click at [698, 366] on p "Prove ROI from Azure tech" at bounding box center [697, 364] width 115 height 15
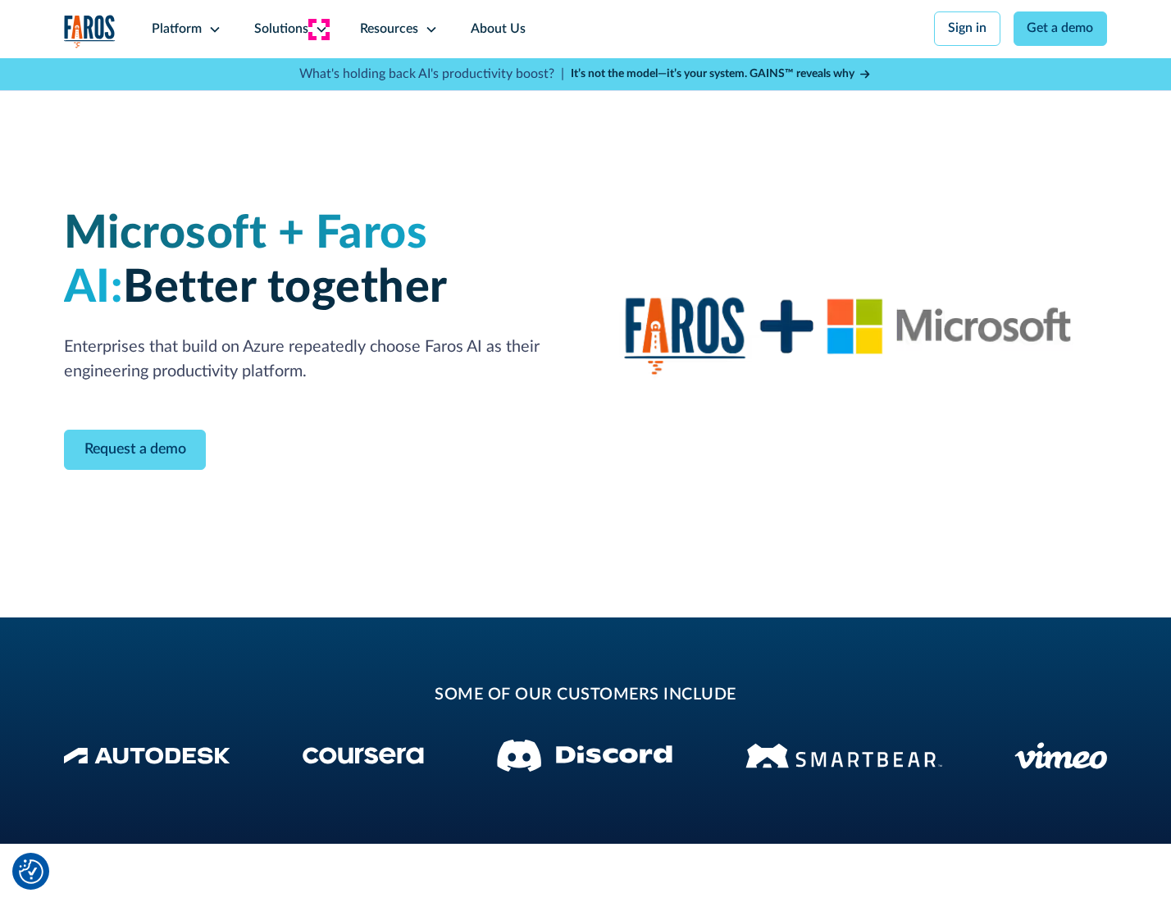
click at [318, 29] on icon at bounding box center [321, 29] width 13 height 13
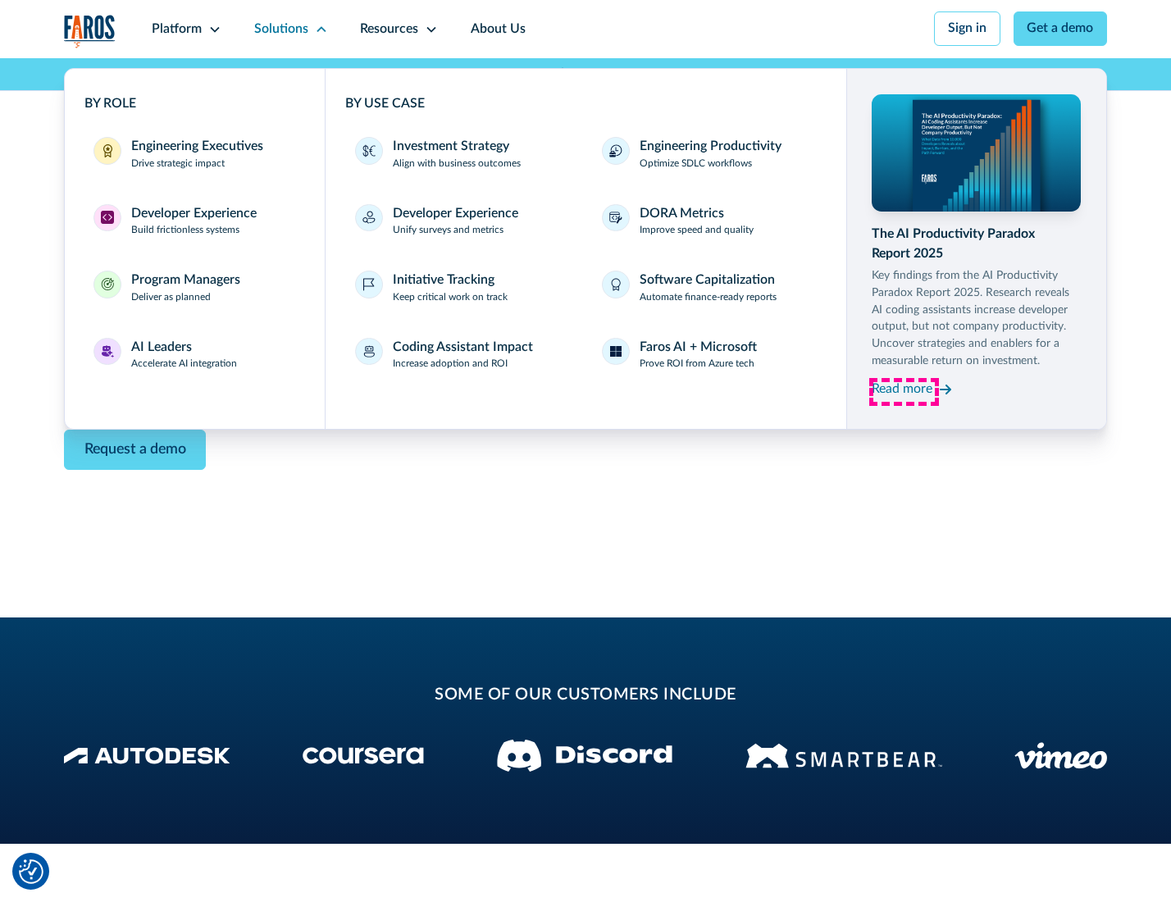
click at [904, 392] on div "Read more" at bounding box center [902, 390] width 61 height 20
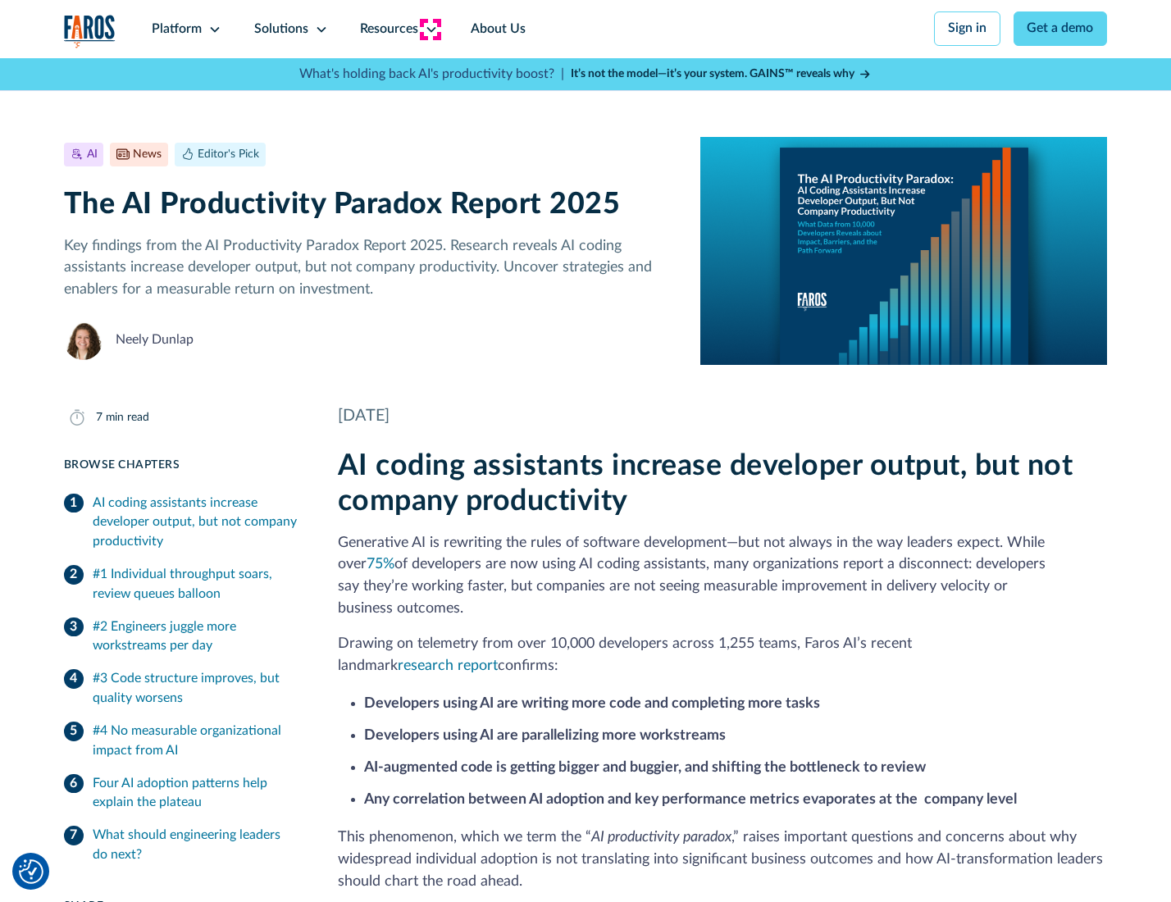
click at [430, 29] on icon at bounding box center [431, 29] width 13 height 13
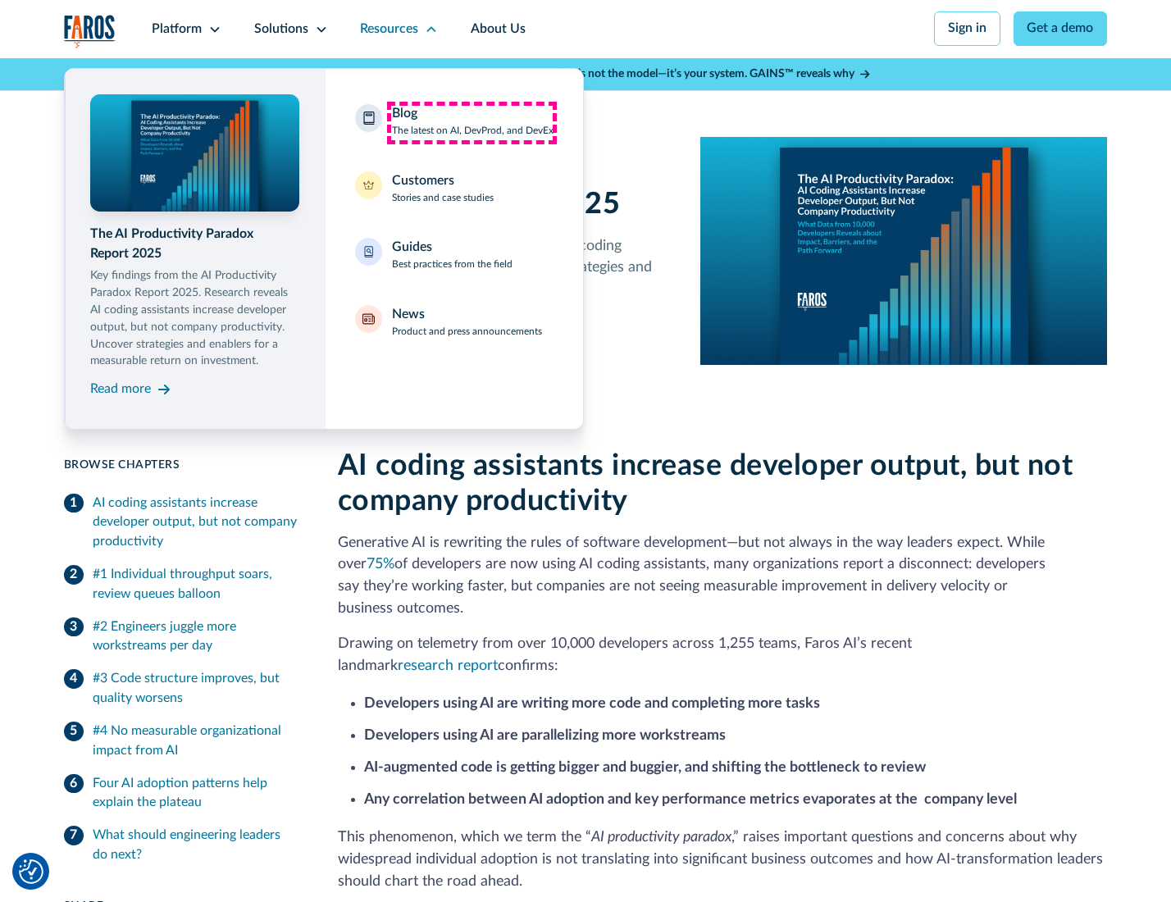
click at [471, 122] on div "Blog The latest on AI, DevProd, and DevEx" at bounding box center [473, 121] width 162 height 34
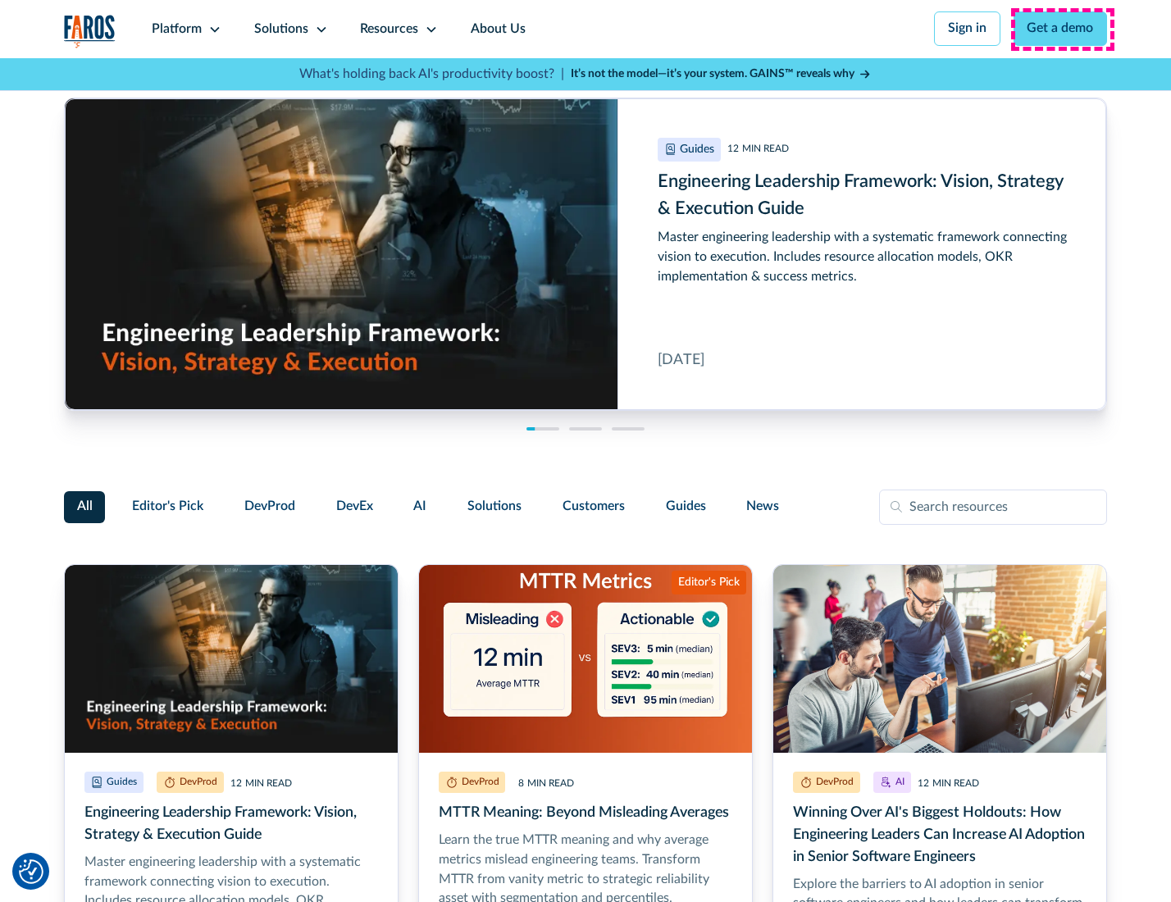
click at [1062, 29] on link "Get a demo" at bounding box center [1060, 28] width 94 height 34
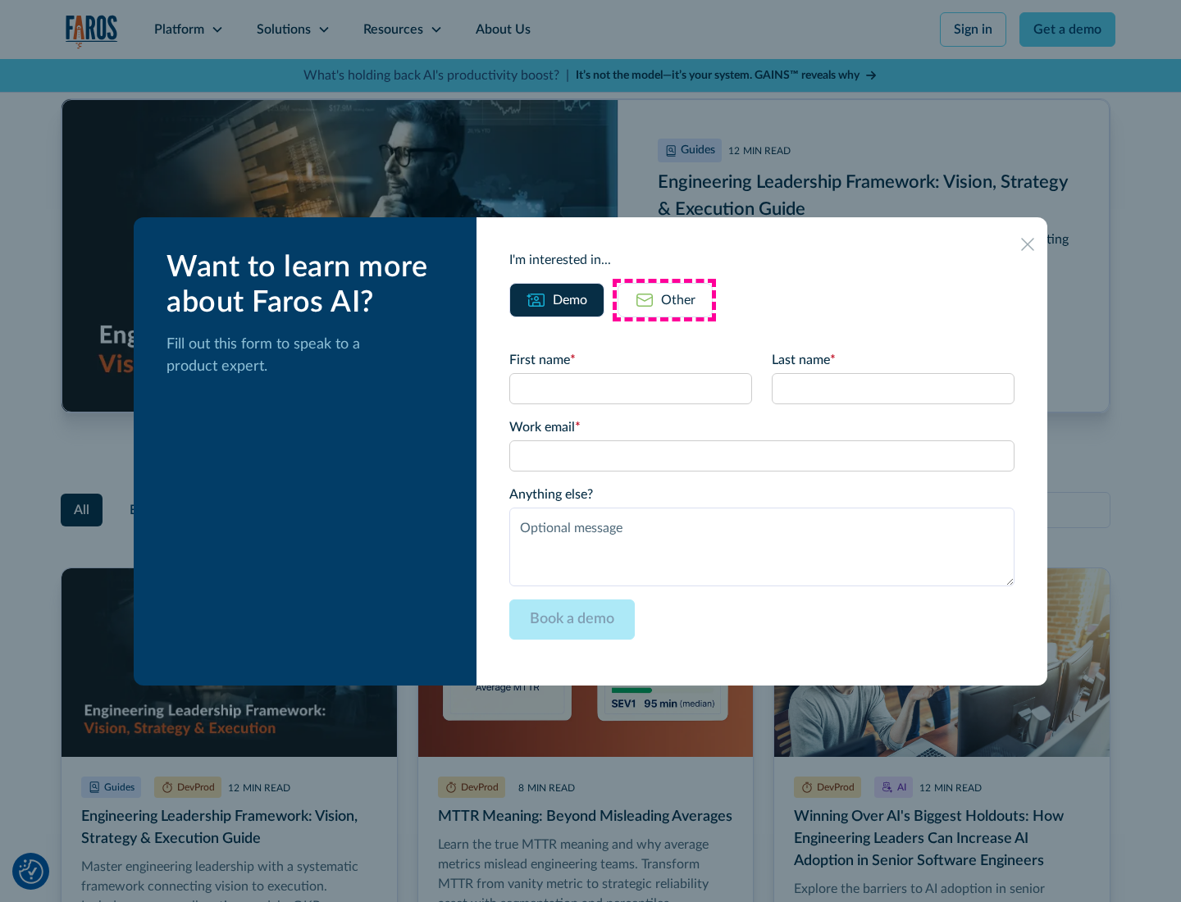
click at [664, 299] on div "Other" at bounding box center [678, 300] width 34 height 20
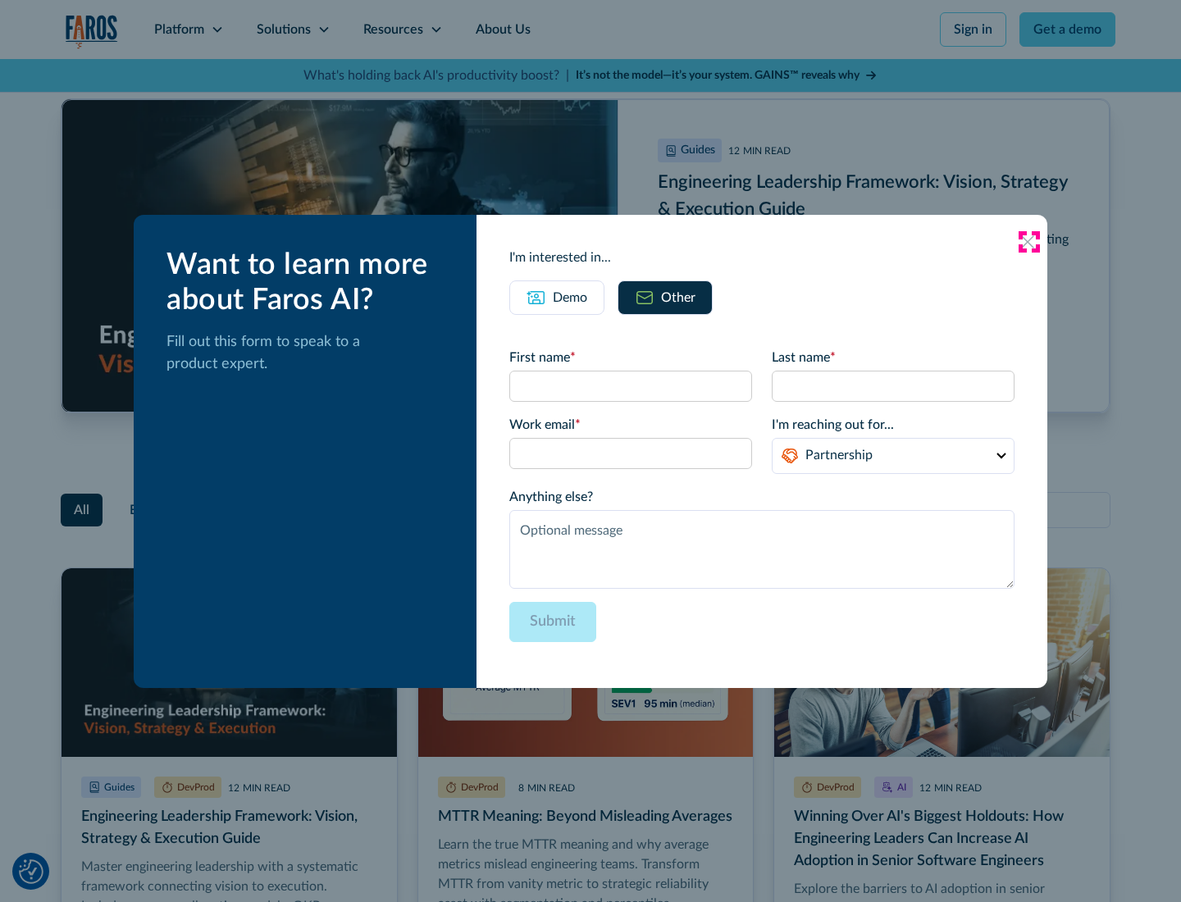
click at [1028, 241] on icon at bounding box center [1027, 241] width 13 height 13
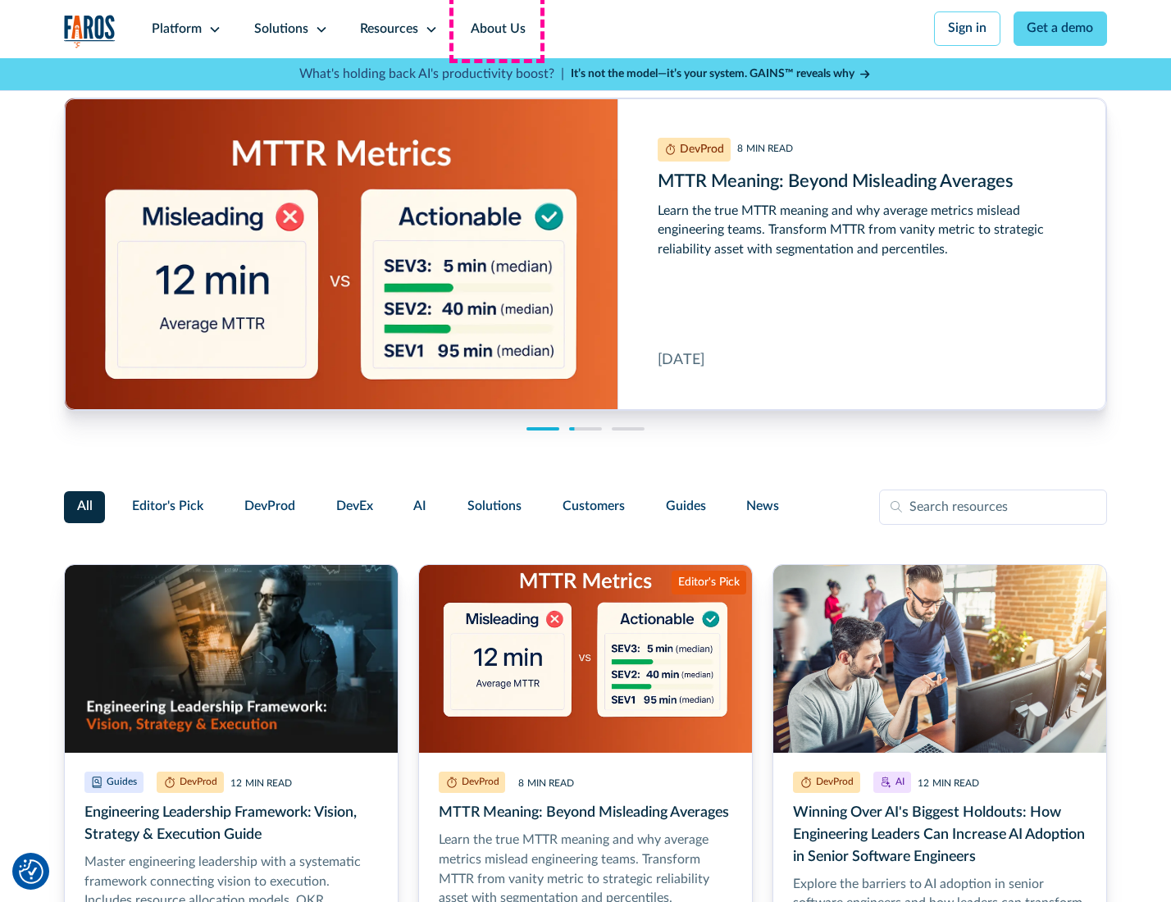
click at [496, 29] on link "About Us" at bounding box center [498, 29] width 88 height 58
